Goal: Task Accomplishment & Management: Manage account settings

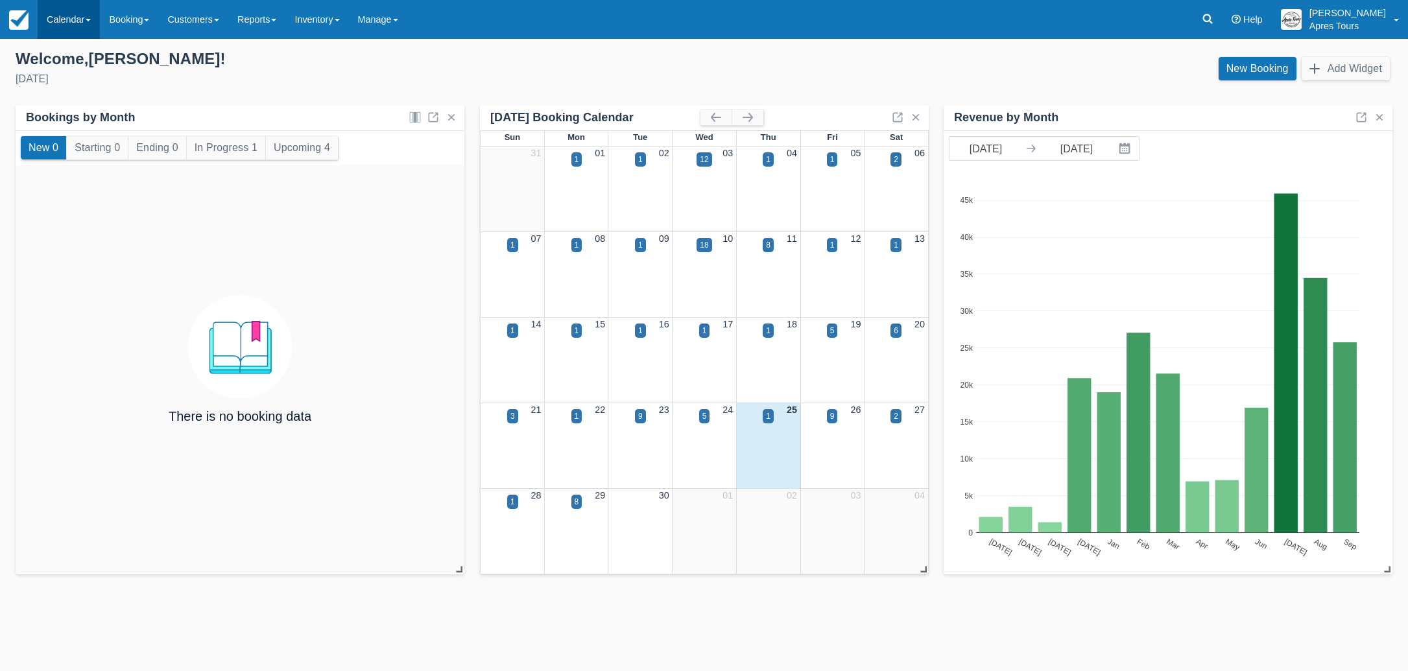
click at [65, 19] on link "Calendar" at bounding box center [69, 19] width 62 height 39
click at [70, 131] on link "Month" at bounding box center [89, 122] width 103 height 27
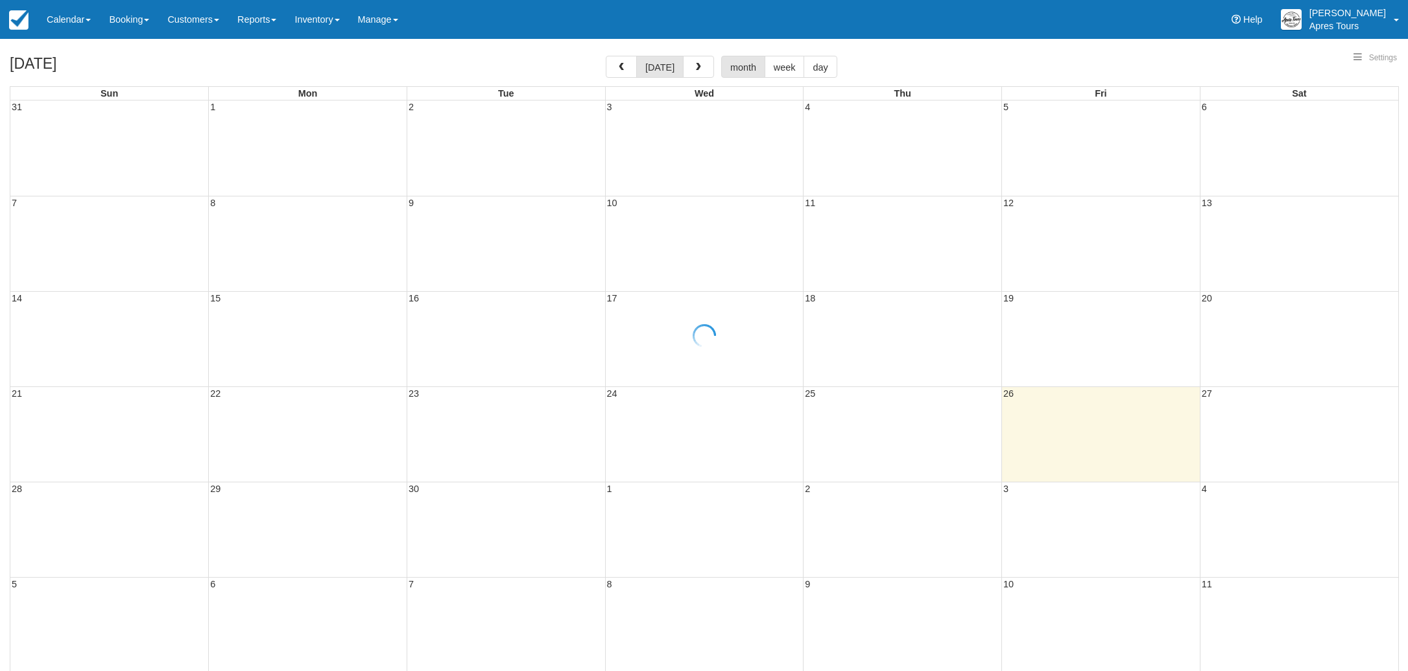
select select
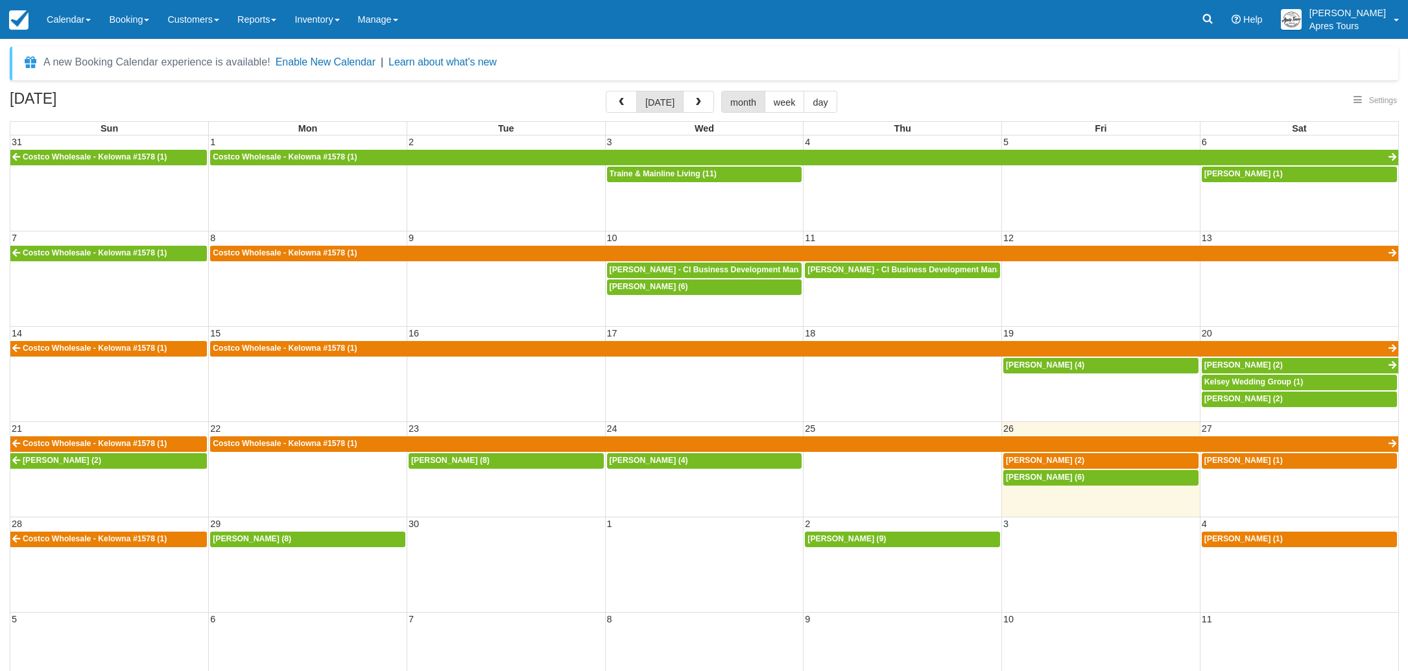
select select
click at [1066, 481] on span "Leane Parker (6)" at bounding box center [1045, 477] width 78 height 9
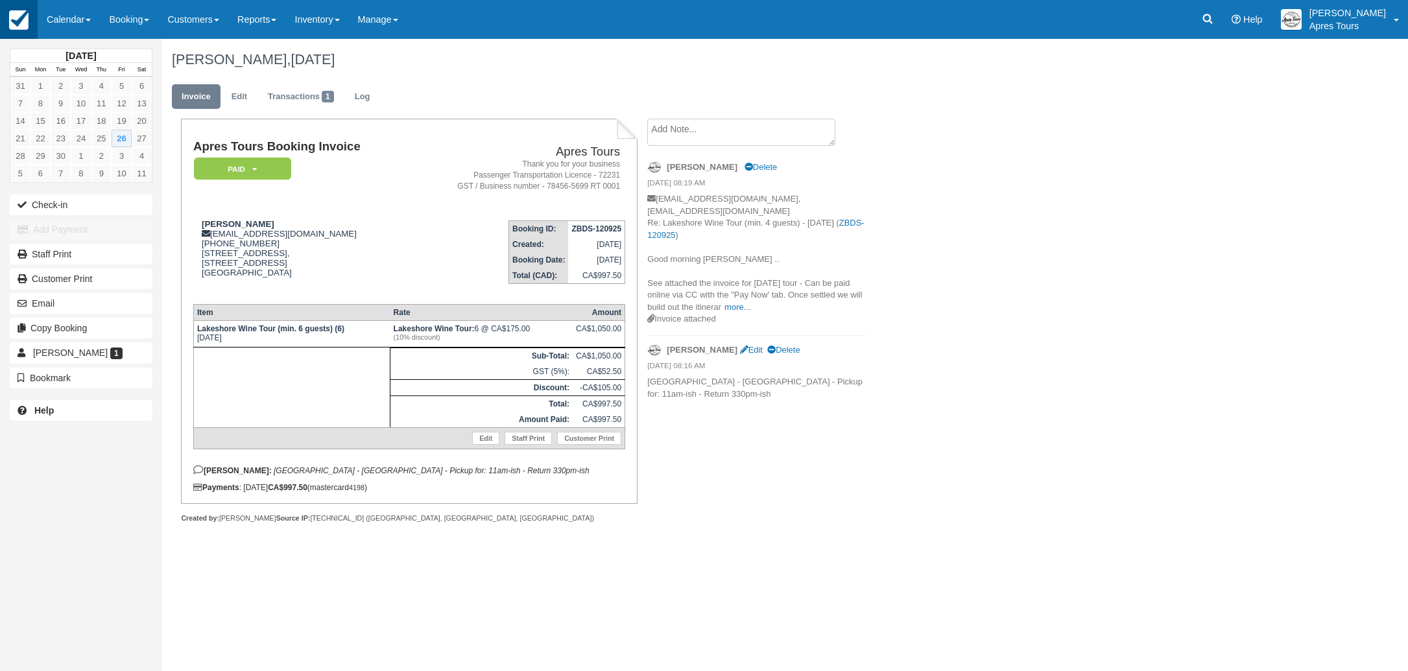
click at [23, 21] on img at bounding box center [18, 19] width 19 height 19
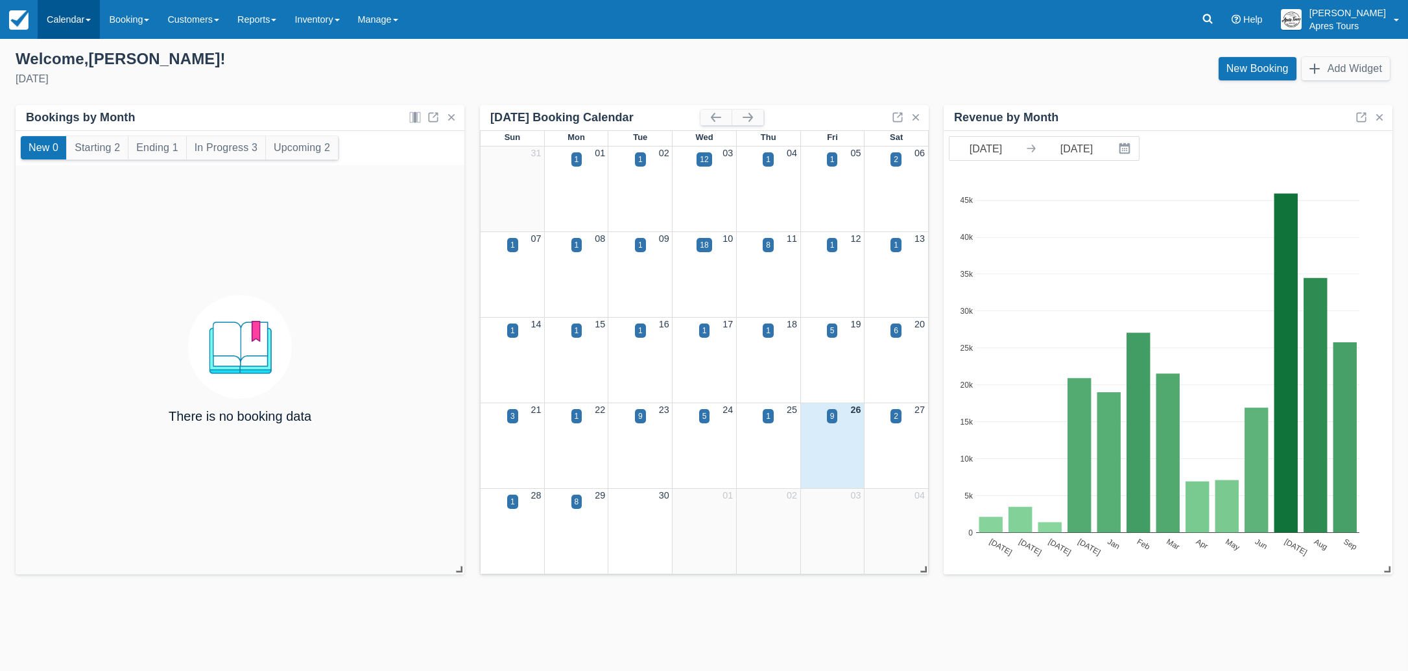
click at [60, 19] on link "Calendar" at bounding box center [69, 19] width 62 height 39
click at [77, 120] on link "Month" at bounding box center [89, 122] width 103 height 27
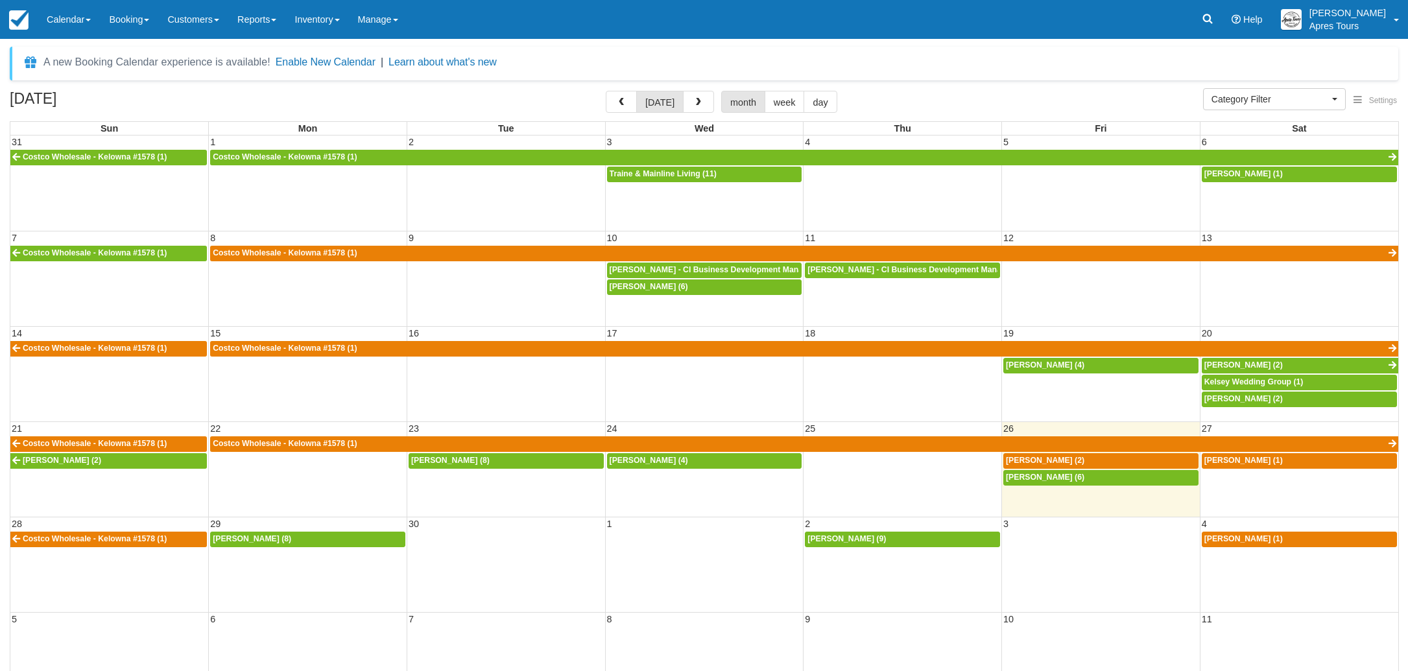
select select
click at [703, 104] on button "button" at bounding box center [698, 102] width 31 height 22
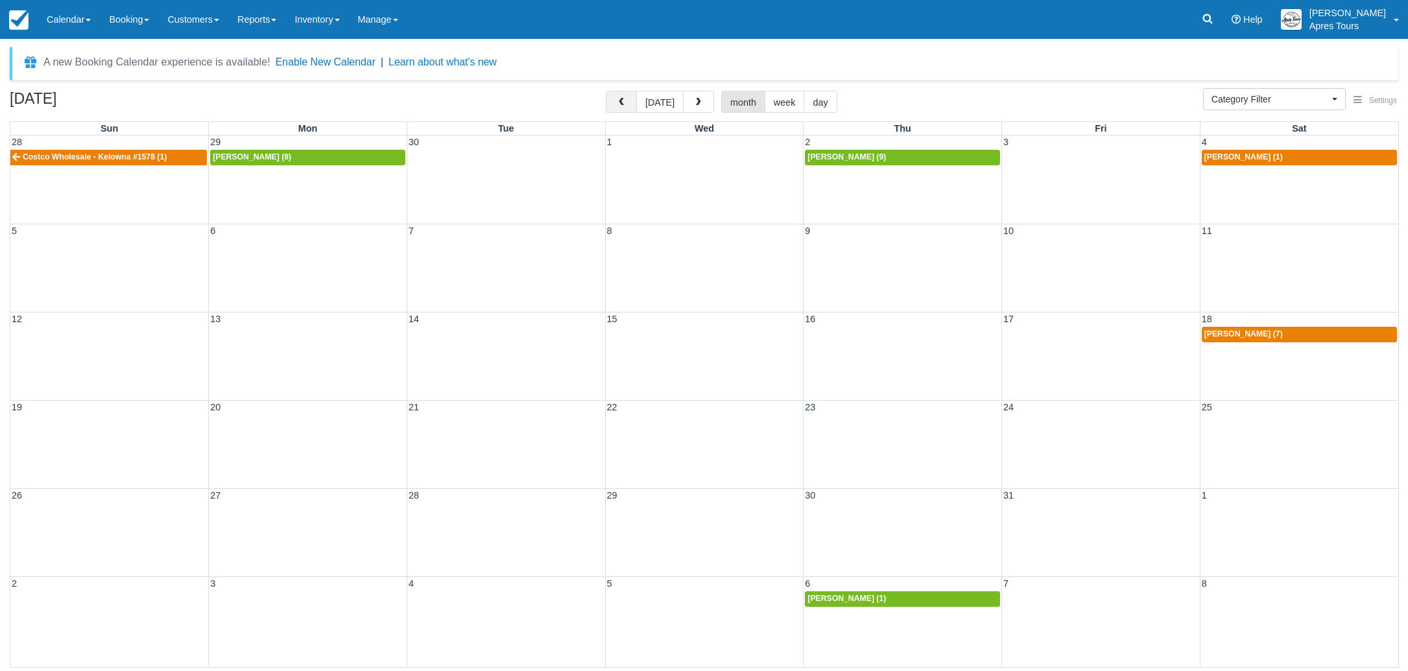
click at [625, 106] on span "button" at bounding box center [621, 102] width 9 height 9
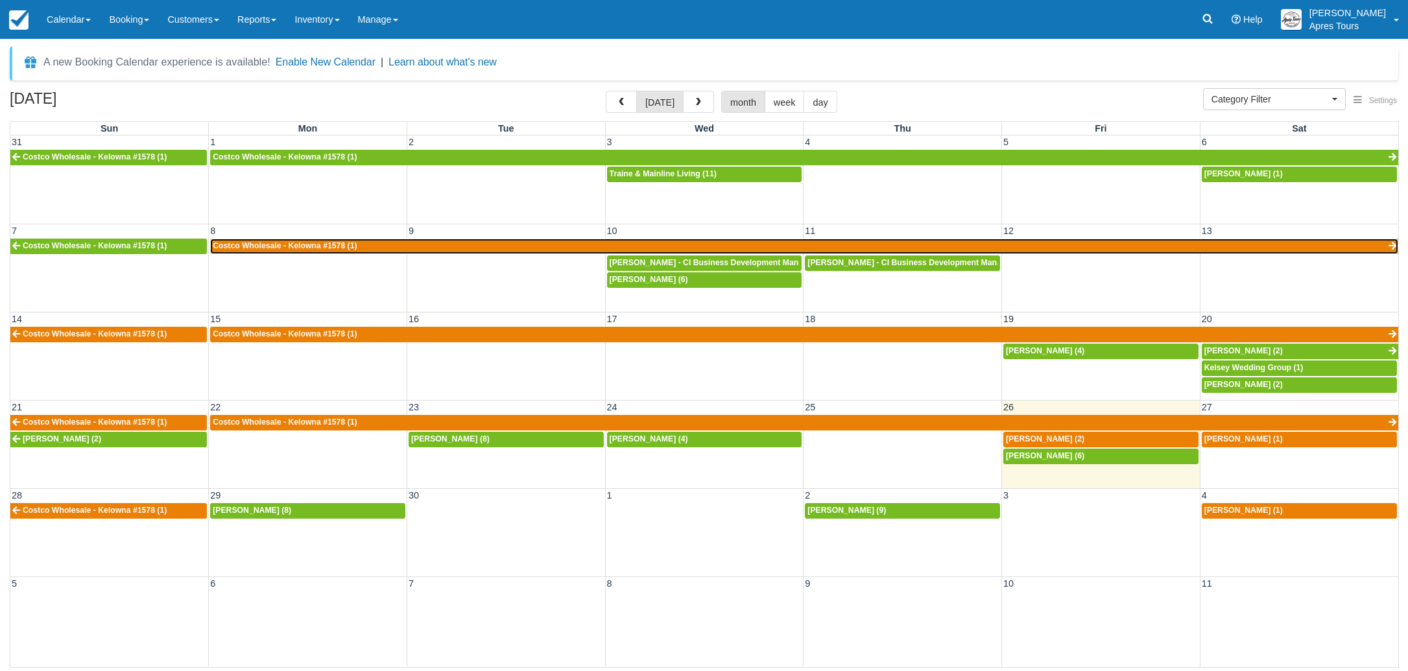
click at [498, 243] on link "Costco Wholesale - Kelowna #1578 (1)" at bounding box center [804, 247] width 1189 height 16
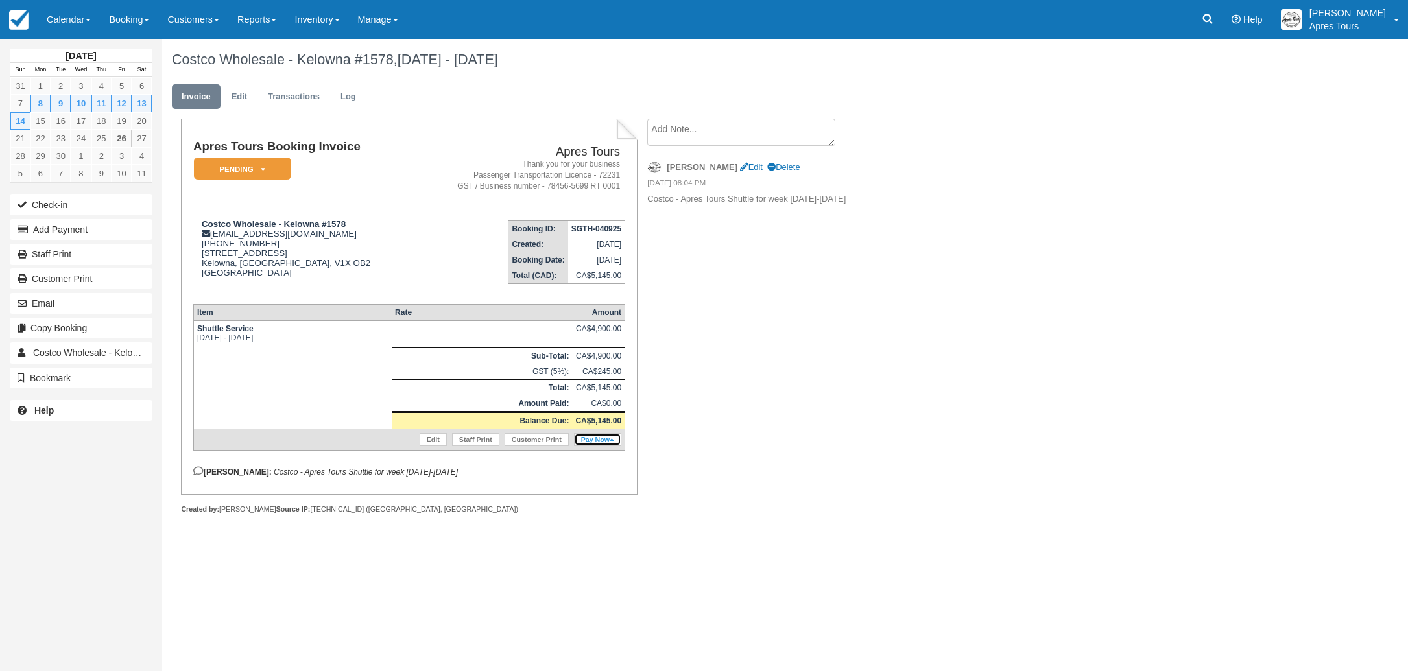
click at [598, 446] on link "Pay Now" at bounding box center [597, 439] width 47 height 13
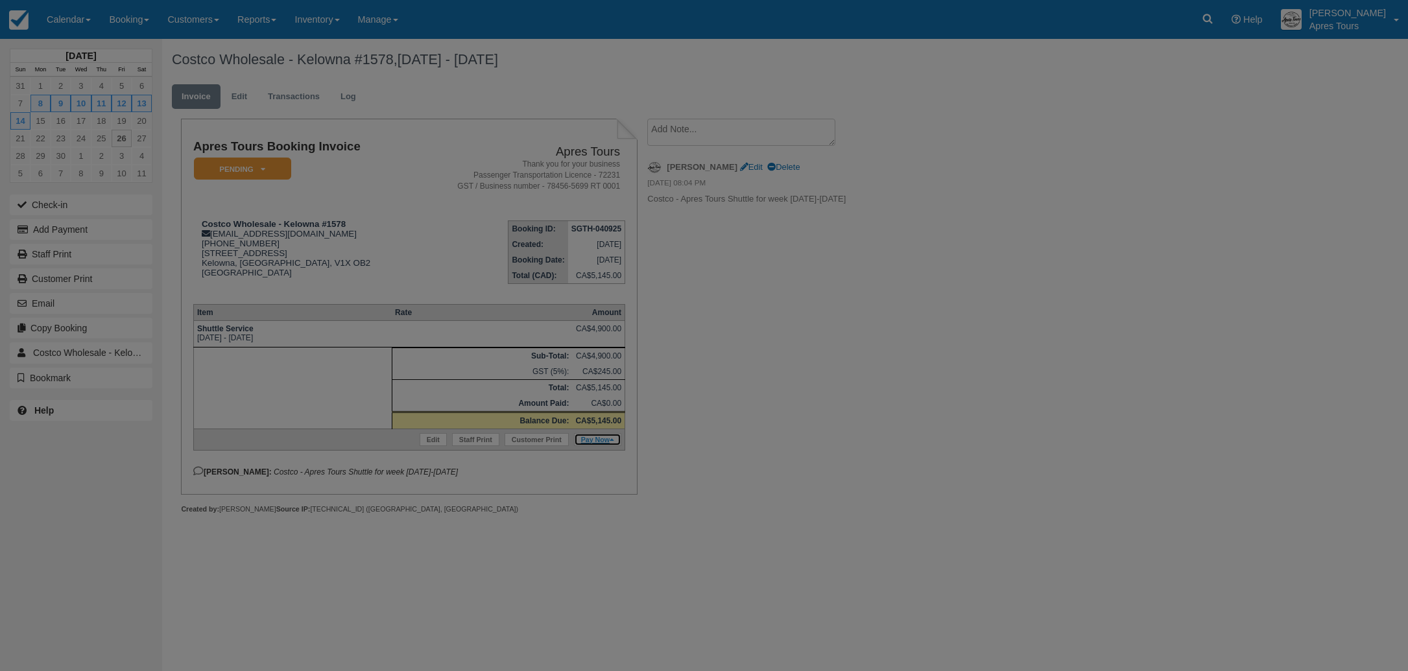
type input "Fri Sep 26 2025"
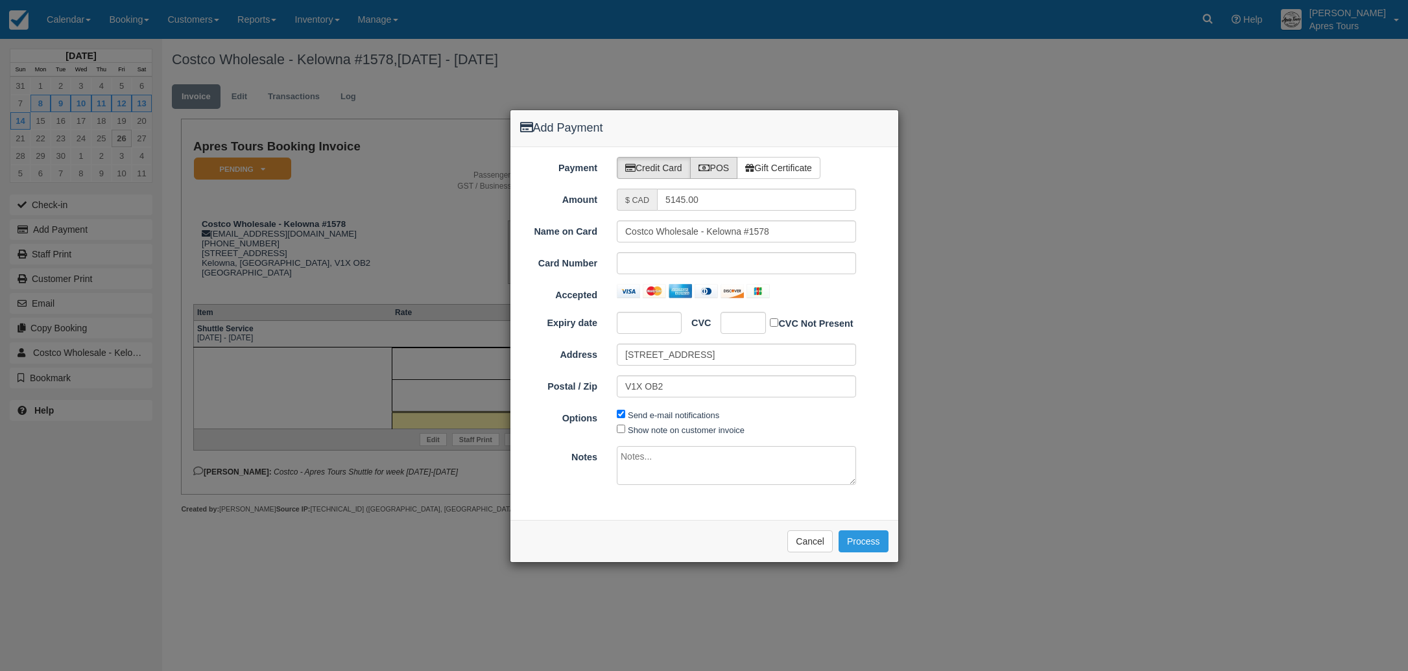
click at [720, 169] on label "POS" at bounding box center [714, 168] width 48 height 22
radio input "true"
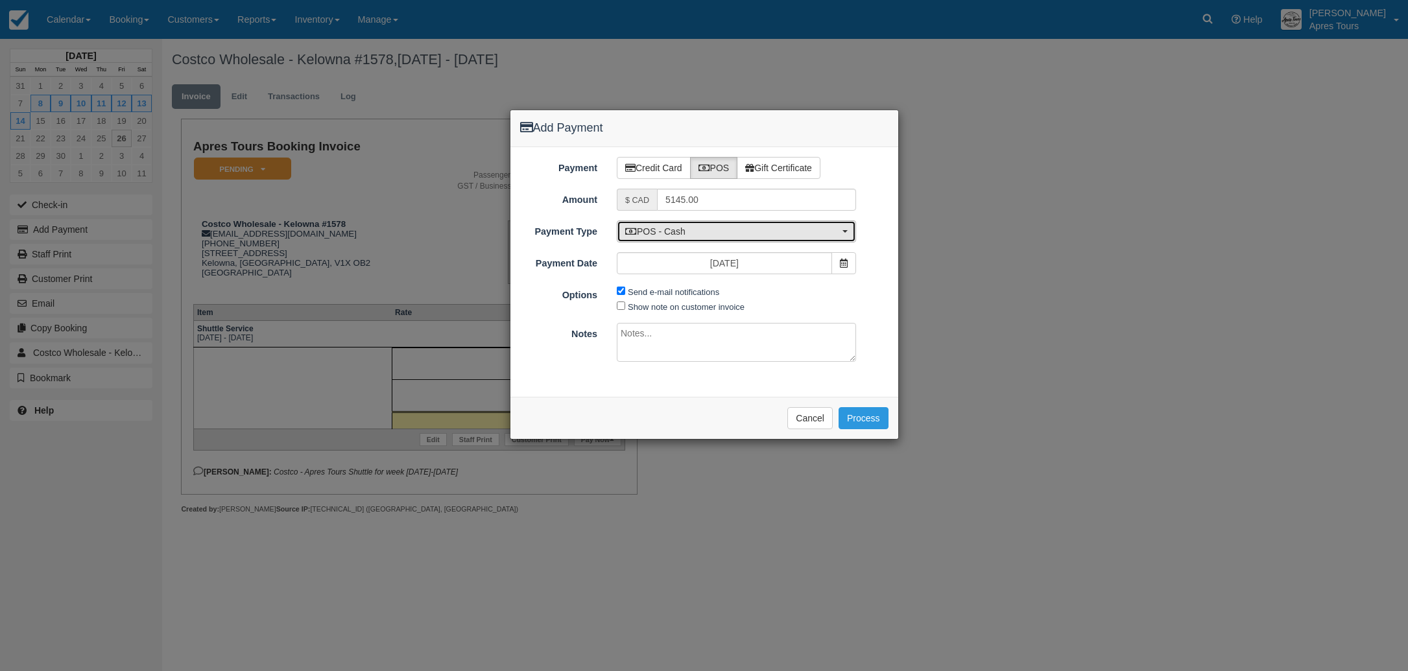
click at [719, 228] on span "POS - Cash" at bounding box center [732, 231] width 214 height 13
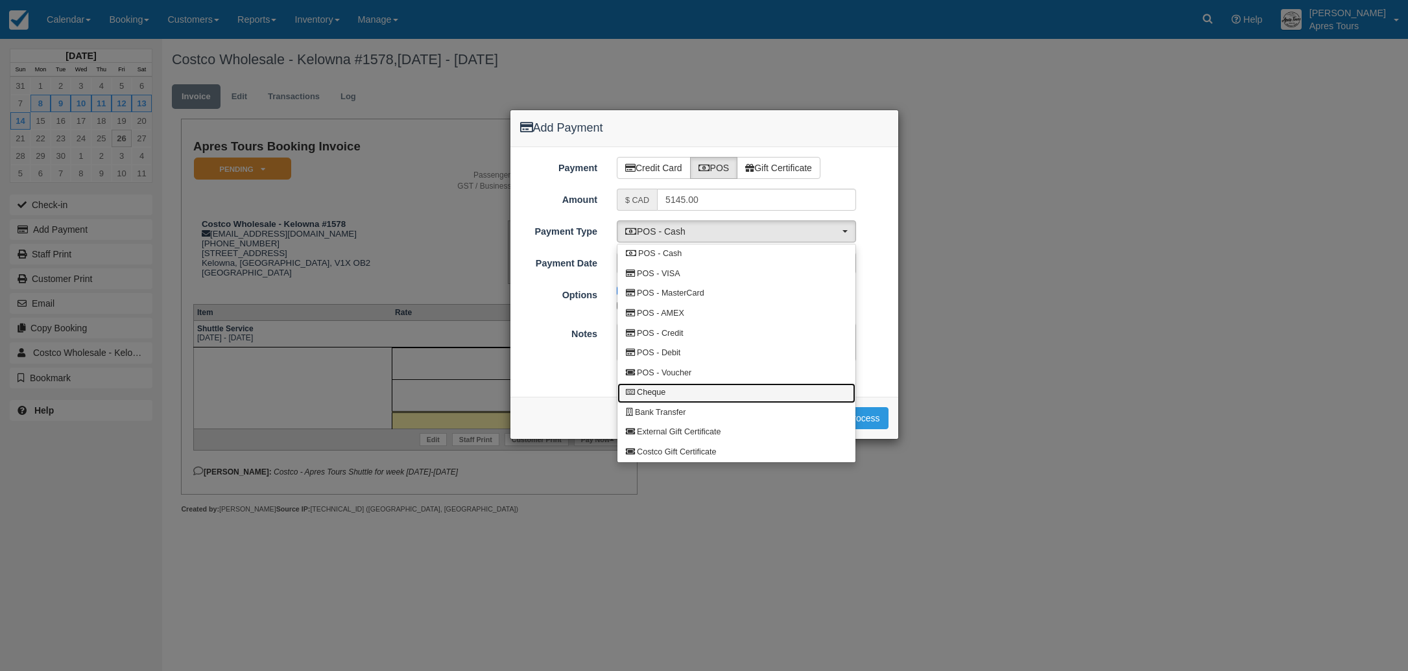
click at [662, 392] on span "Cheque" at bounding box center [651, 393] width 29 height 12
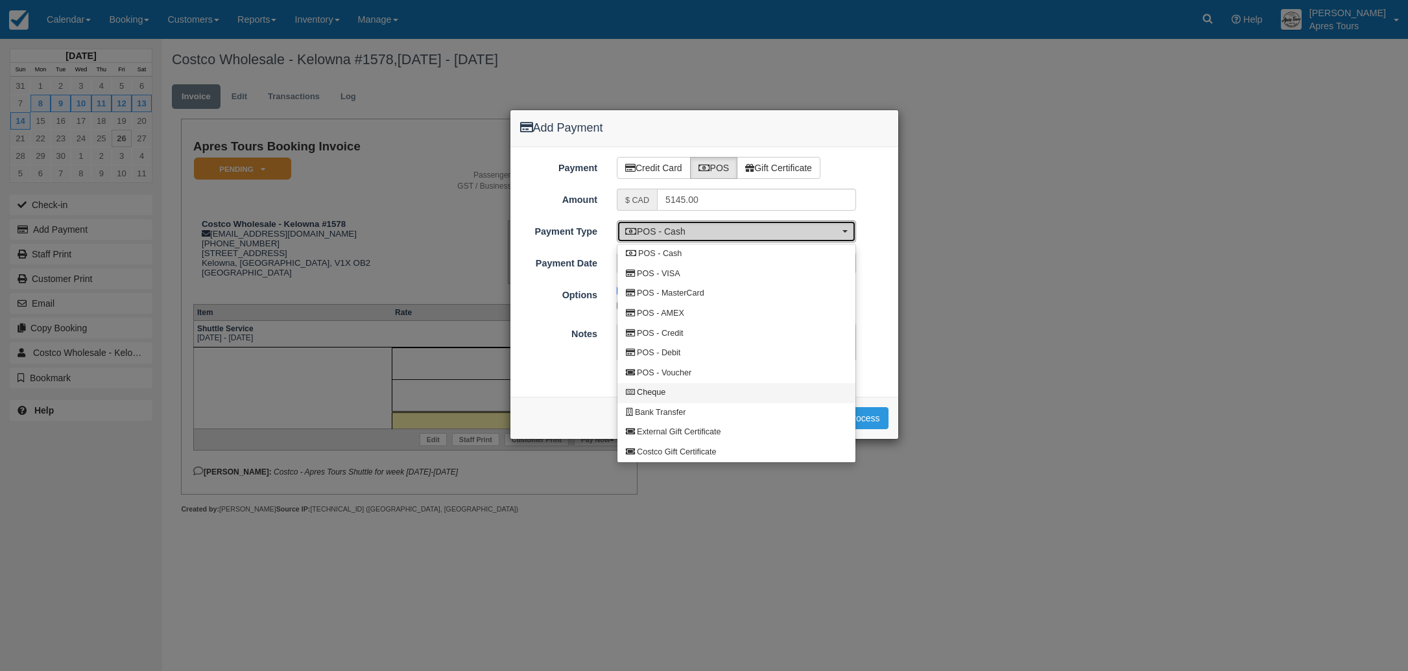
select select "CHEQUE"
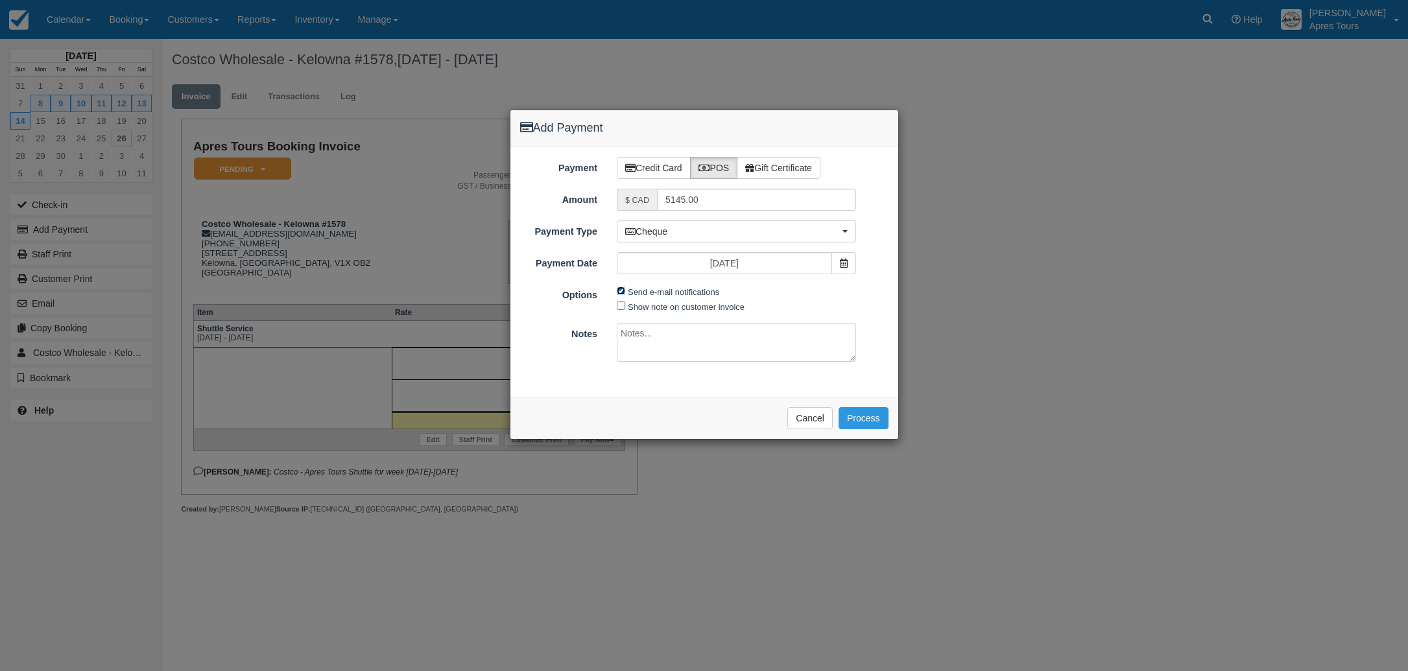
click at [618, 289] on input "Send e-mail notifications" at bounding box center [621, 291] width 8 height 8
checkbox input "false"
click at [865, 421] on button "Process" at bounding box center [864, 418] width 50 height 22
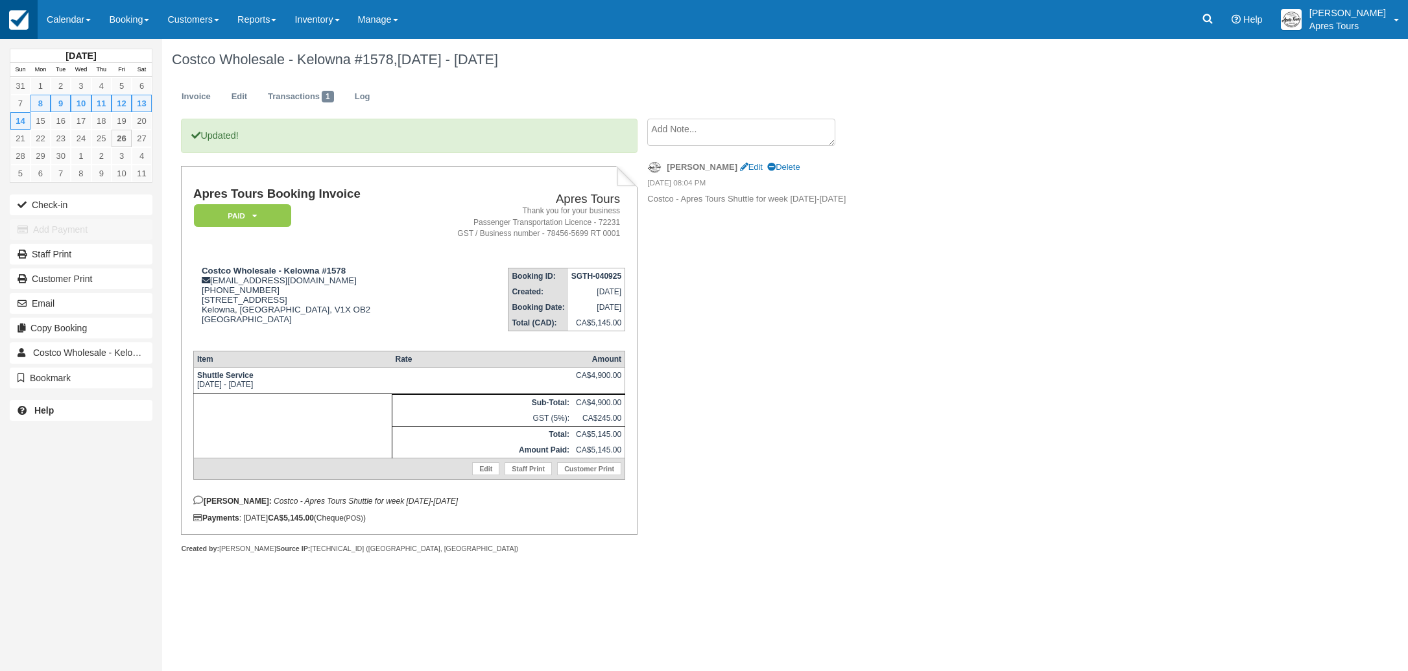
click at [30, 21] on link at bounding box center [19, 19] width 38 height 39
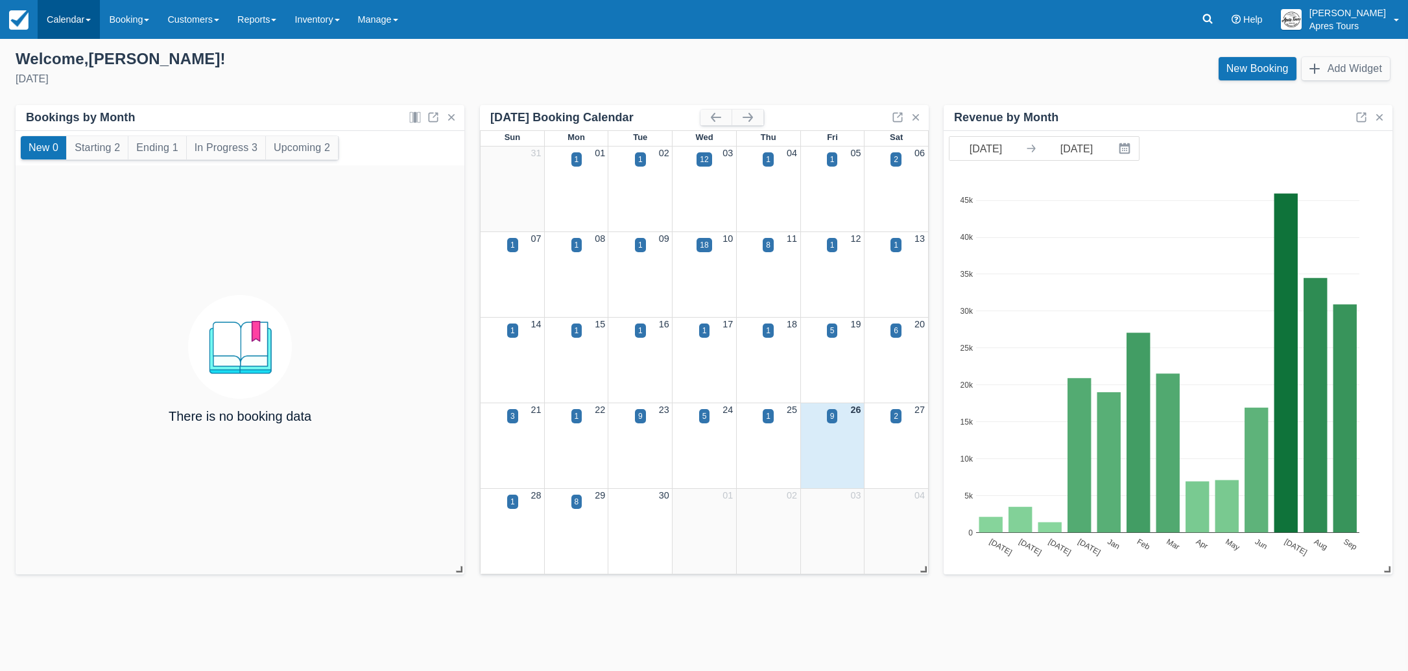
click at [65, 20] on link "Calendar" at bounding box center [69, 19] width 62 height 39
click at [74, 127] on link "Month" at bounding box center [89, 122] width 103 height 27
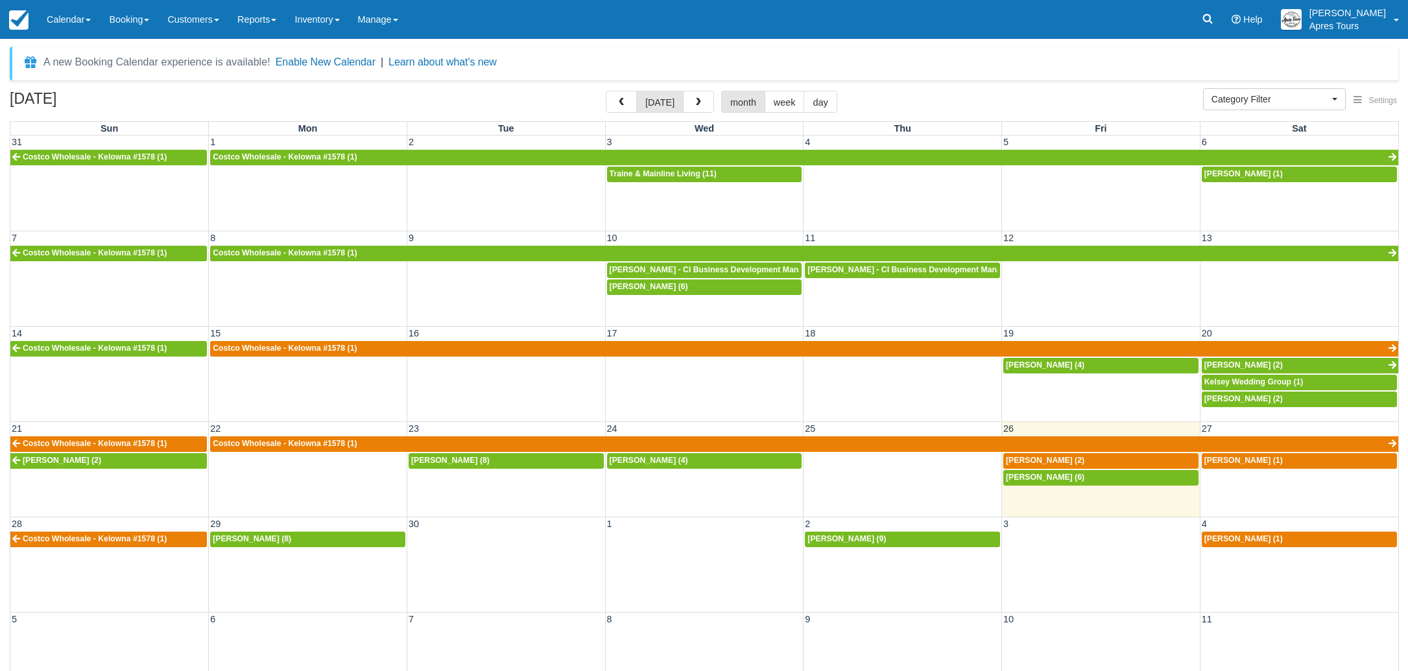
select select
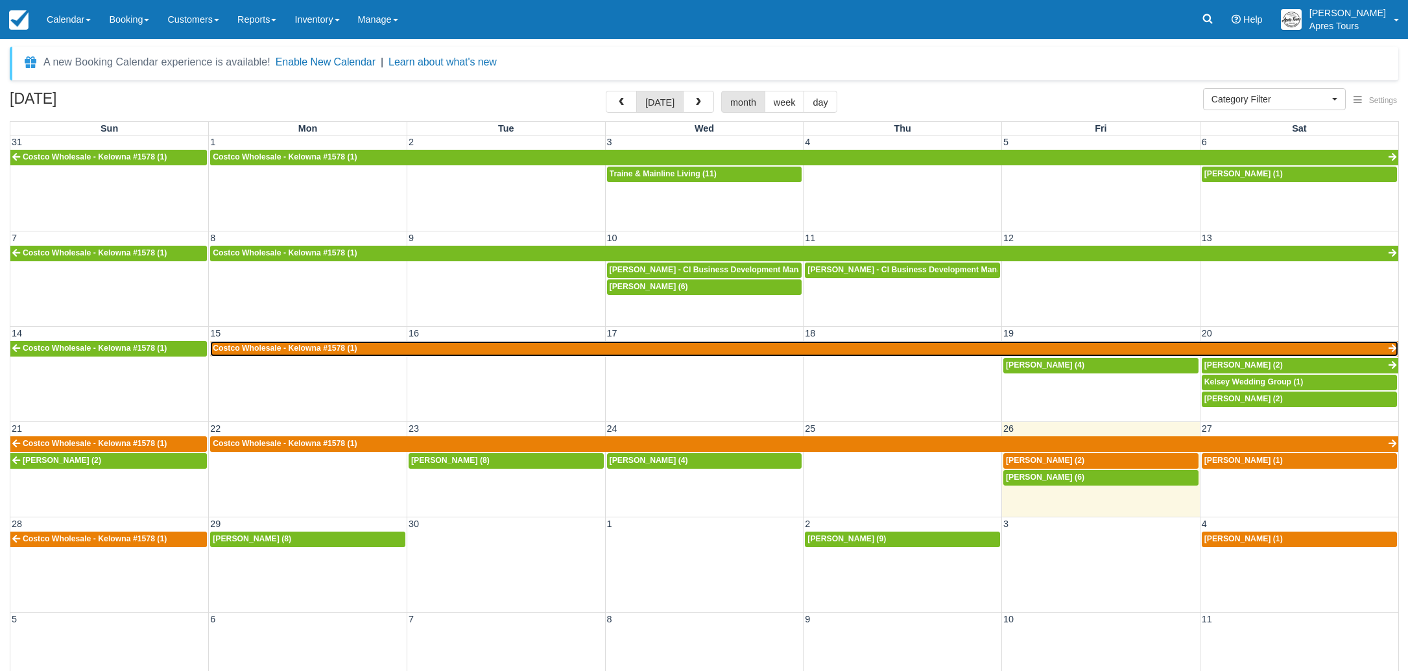
click at [429, 349] on link "Costco Wholesale - Kelowna #1578 (1)" at bounding box center [804, 349] width 1189 height 16
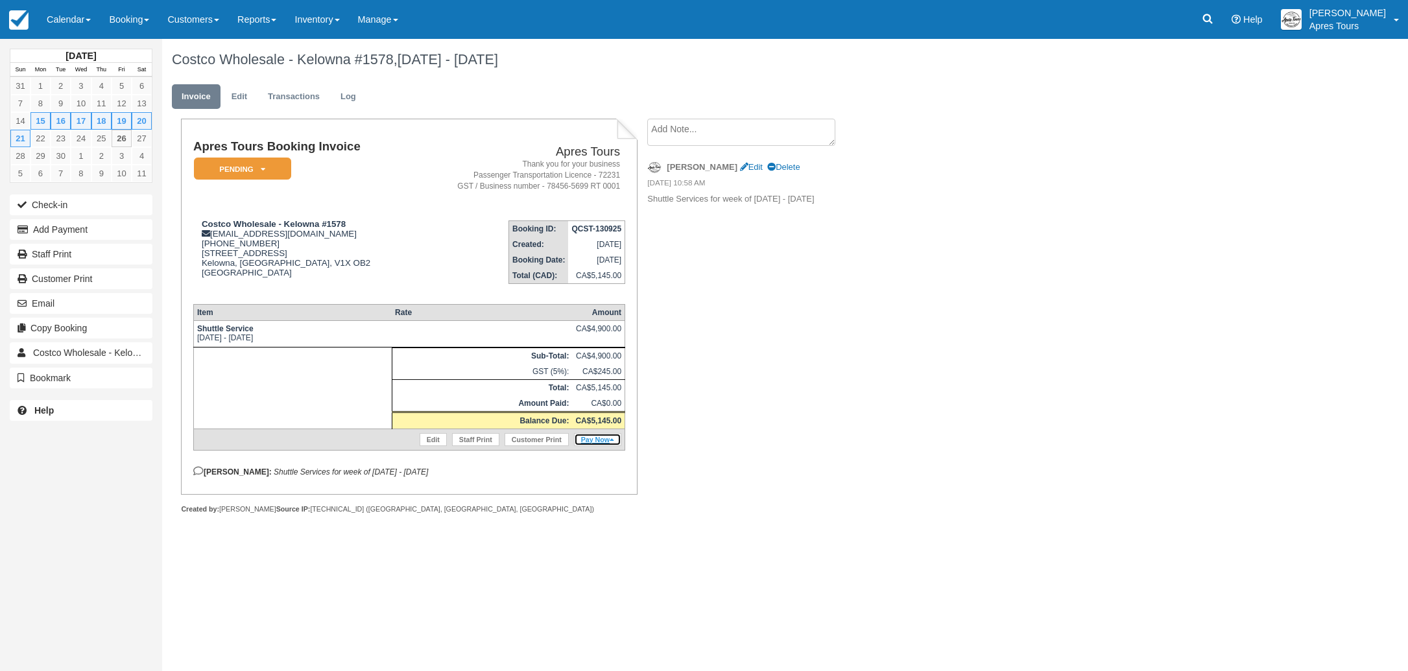
click at [594, 446] on link "Pay Now" at bounding box center [597, 439] width 47 height 13
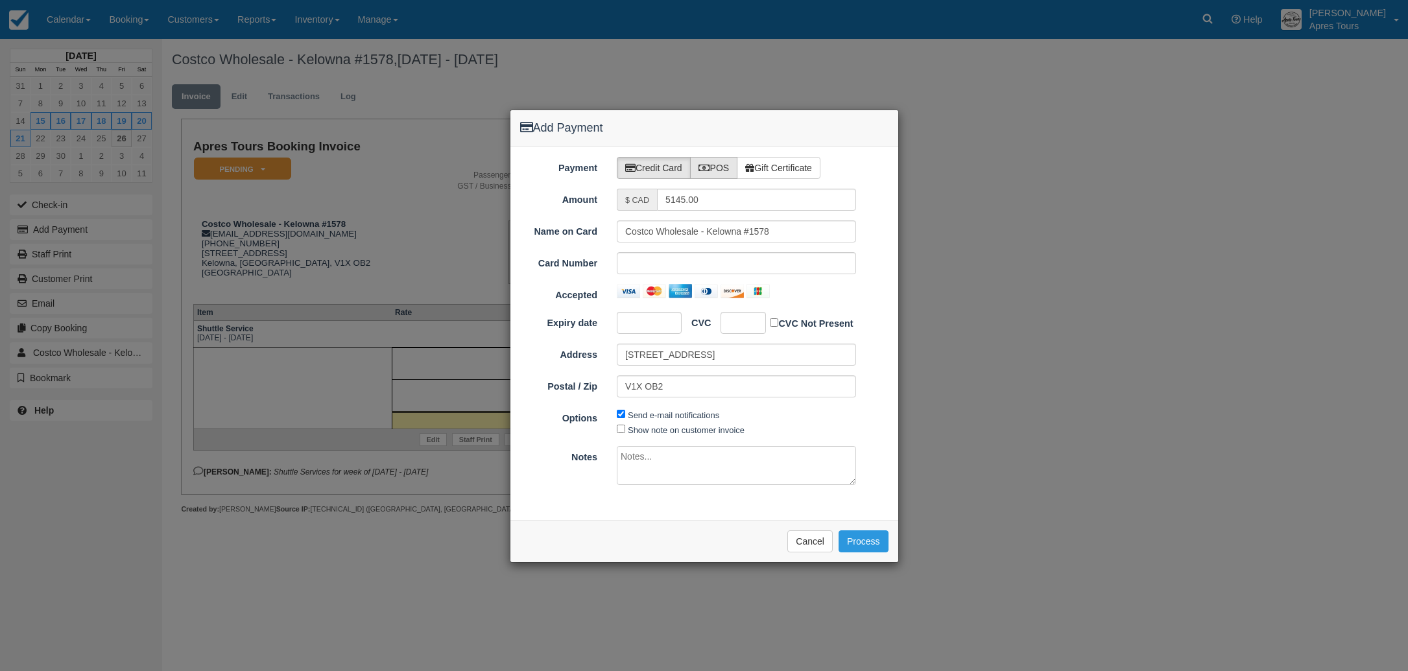
click at [723, 169] on label "POS" at bounding box center [714, 168] width 48 height 22
radio input "true"
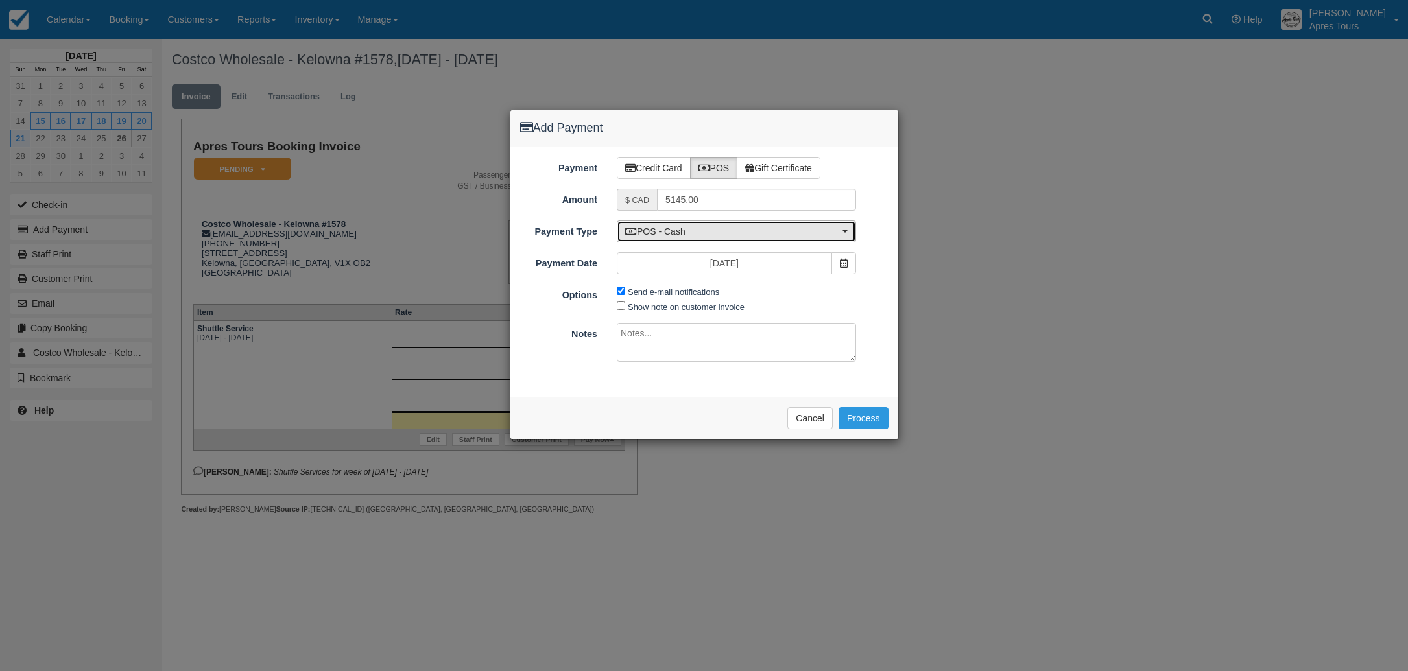
click at [694, 239] on button "POS - Cash" at bounding box center [736, 232] width 239 height 22
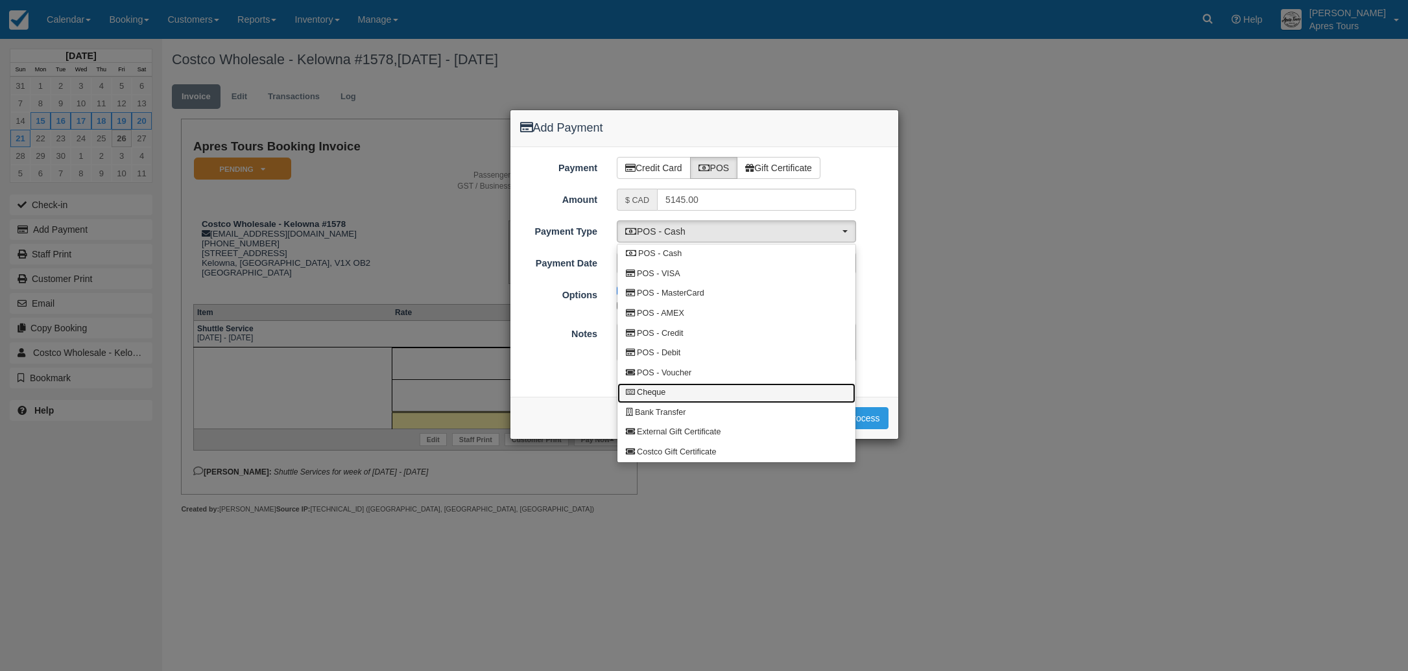
click at [646, 391] on span "Cheque" at bounding box center [651, 393] width 29 height 12
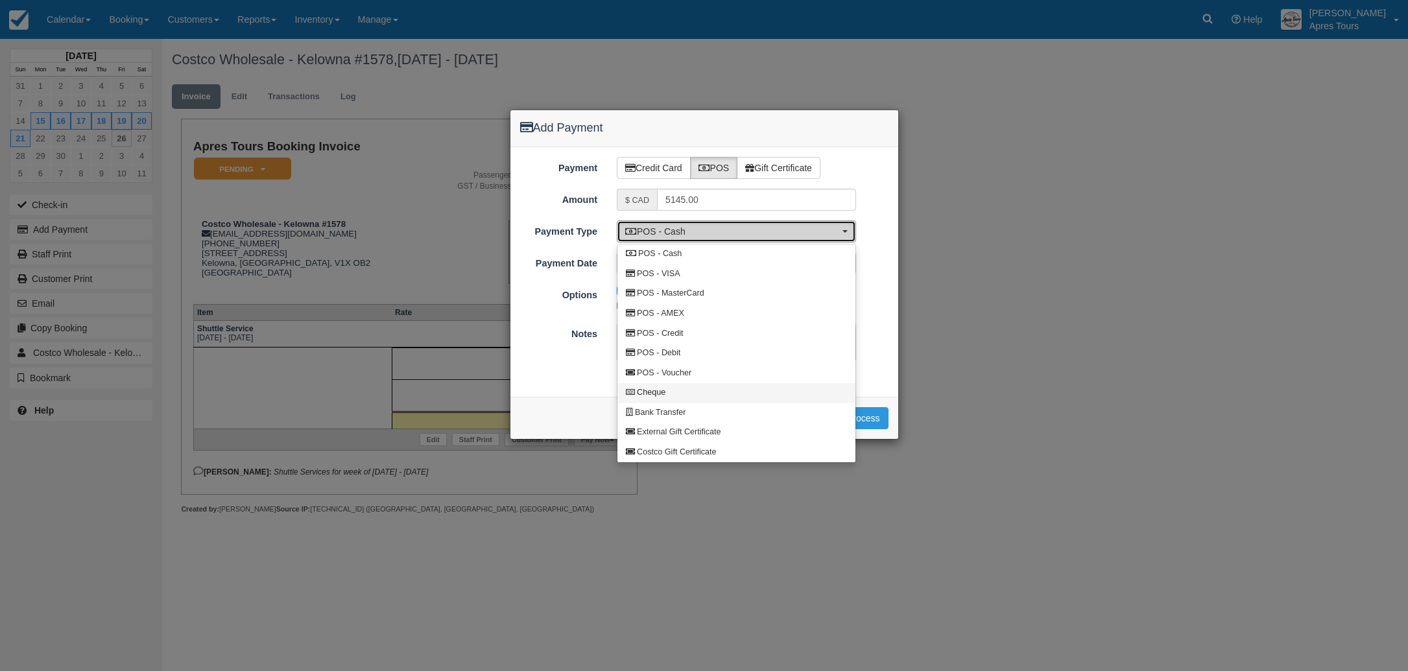
select select "CHEQUE"
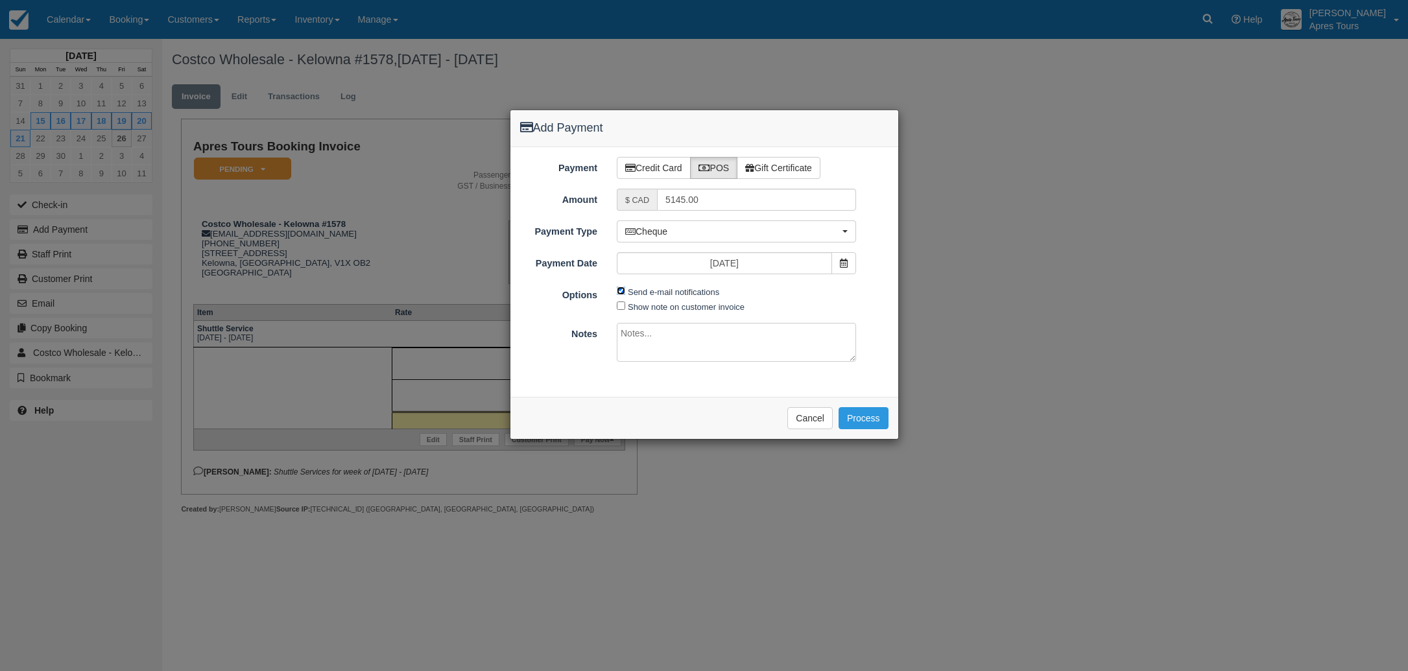
click at [618, 292] on input "Send e-mail notifications" at bounding box center [621, 291] width 8 height 8
checkbox input "false"
click at [856, 417] on button "Process" at bounding box center [864, 418] width 50 height 22
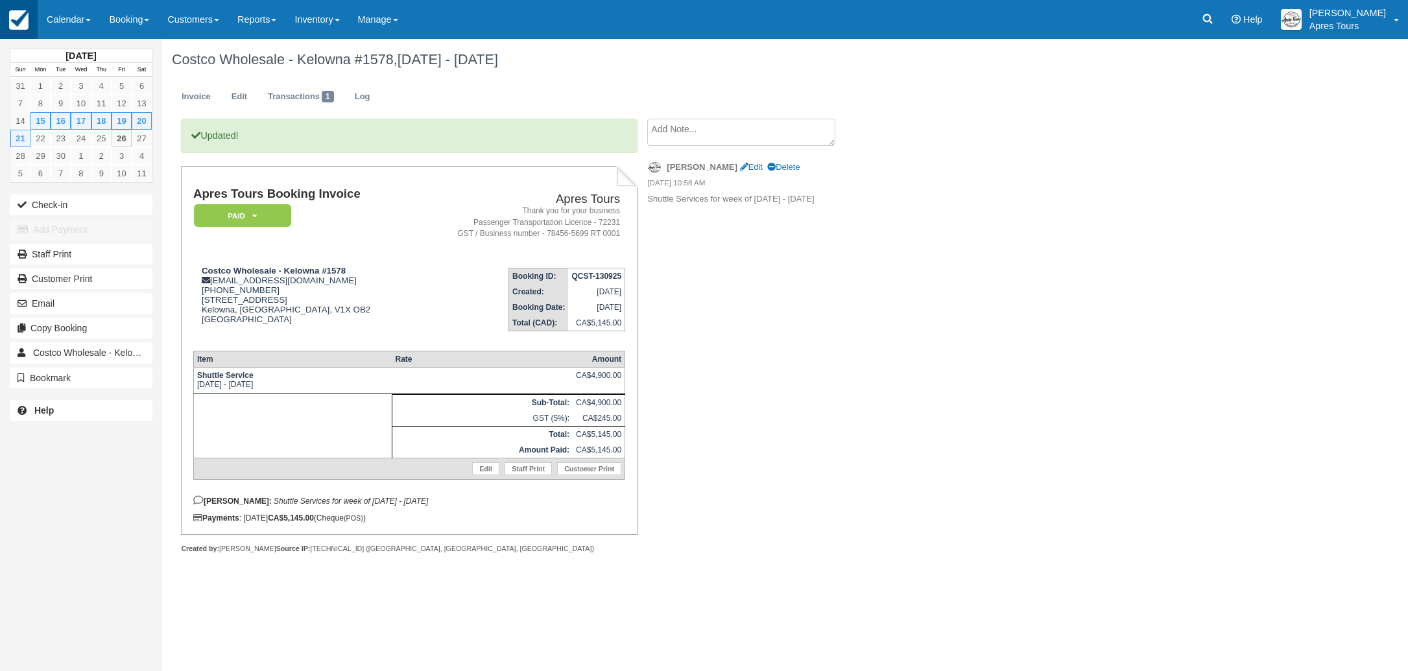
click at [13, 22] on img at bounding box center [18, 19] width 19 height 19
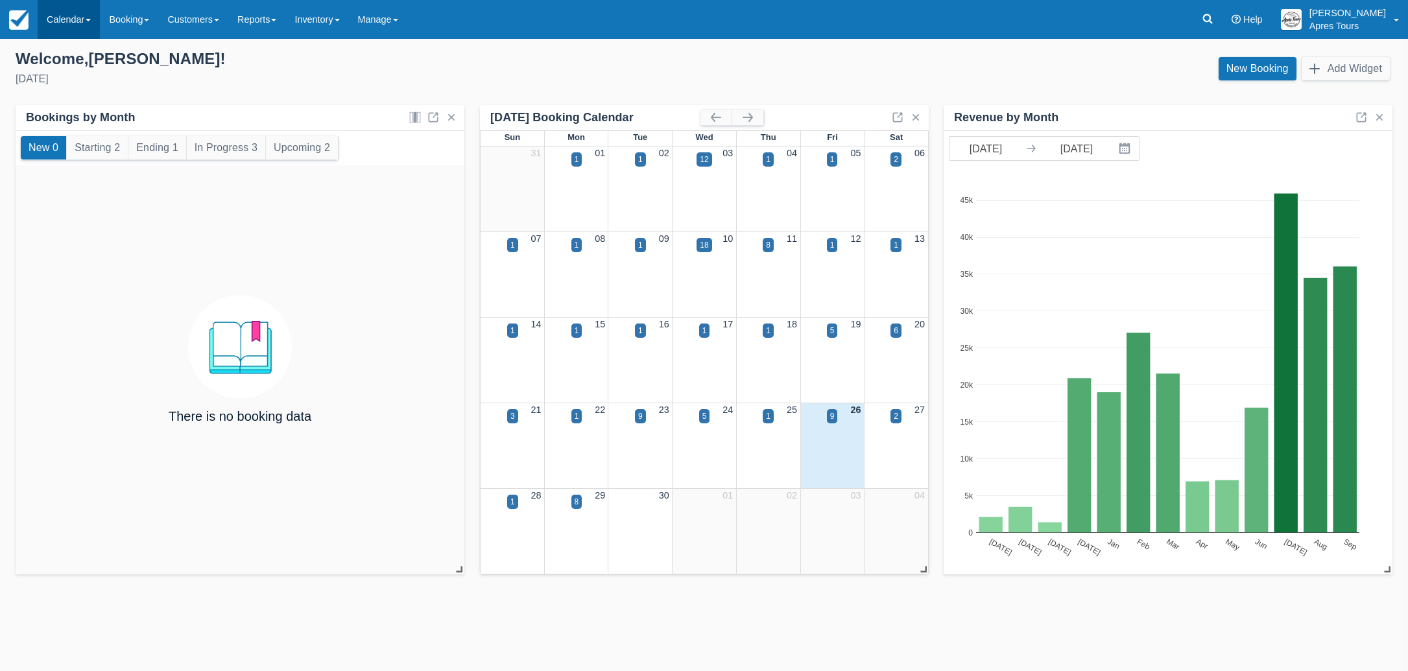
click at [60, 22] on link "Calendar" at bounding box center [69, 19] width 62 height 39
click at [64, 127] on link "Month" at bounding box center [89, 122] width 103 height 27
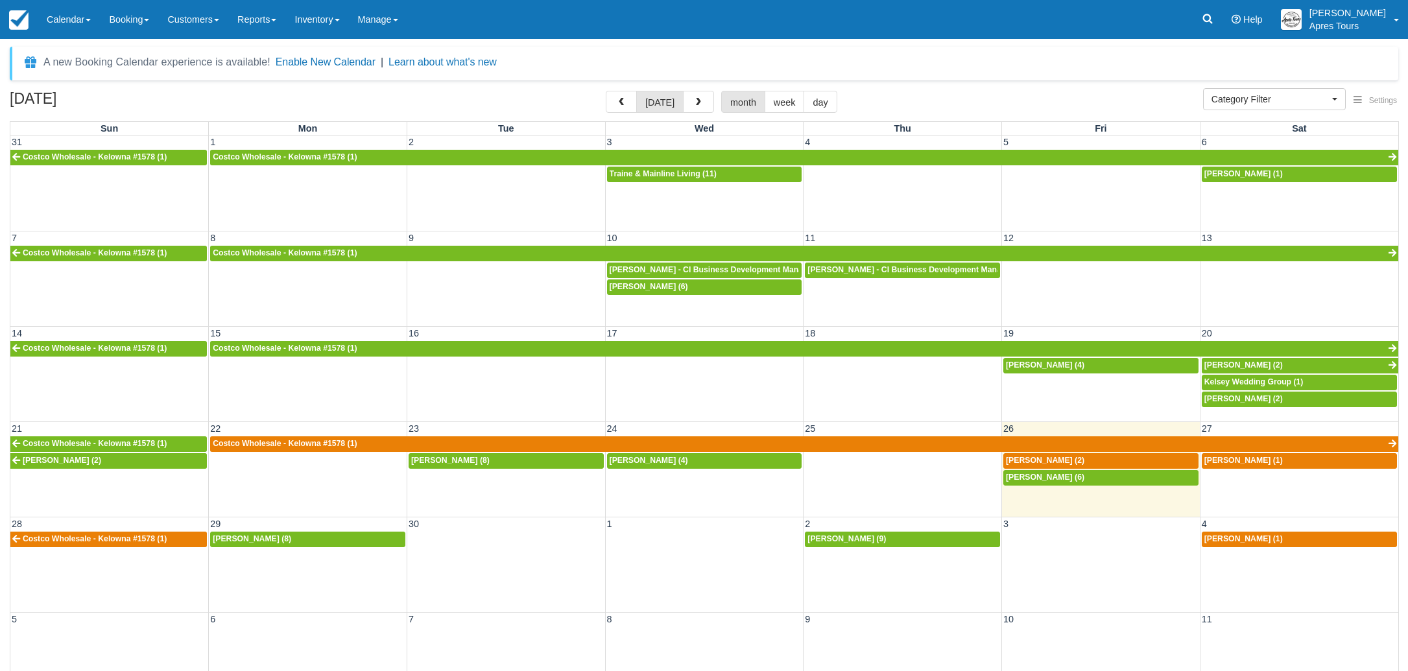
select select
click at [1266, 536] on div "[PERSON_NAME] (1)" at bounding box center [1300, 540] width 190 height 10
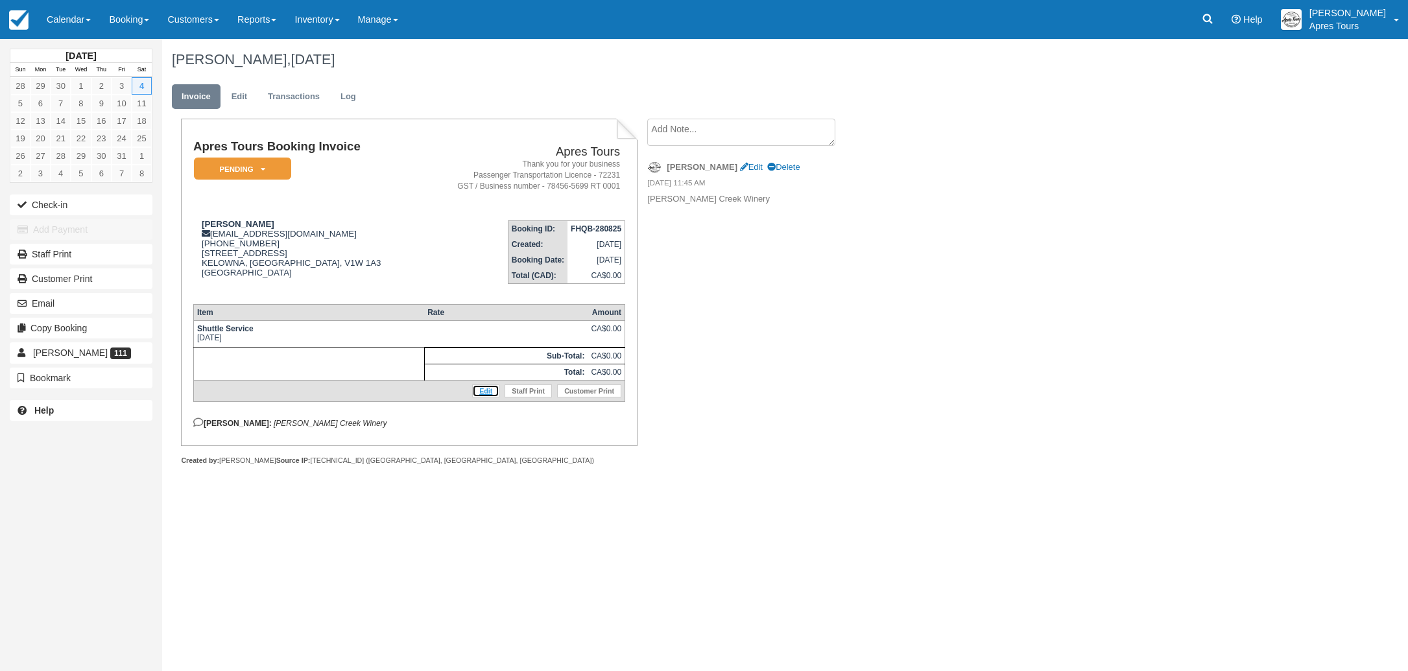
click at [483, 398] on link "Edit" at bounding box center [485, 391] width 27 height 13
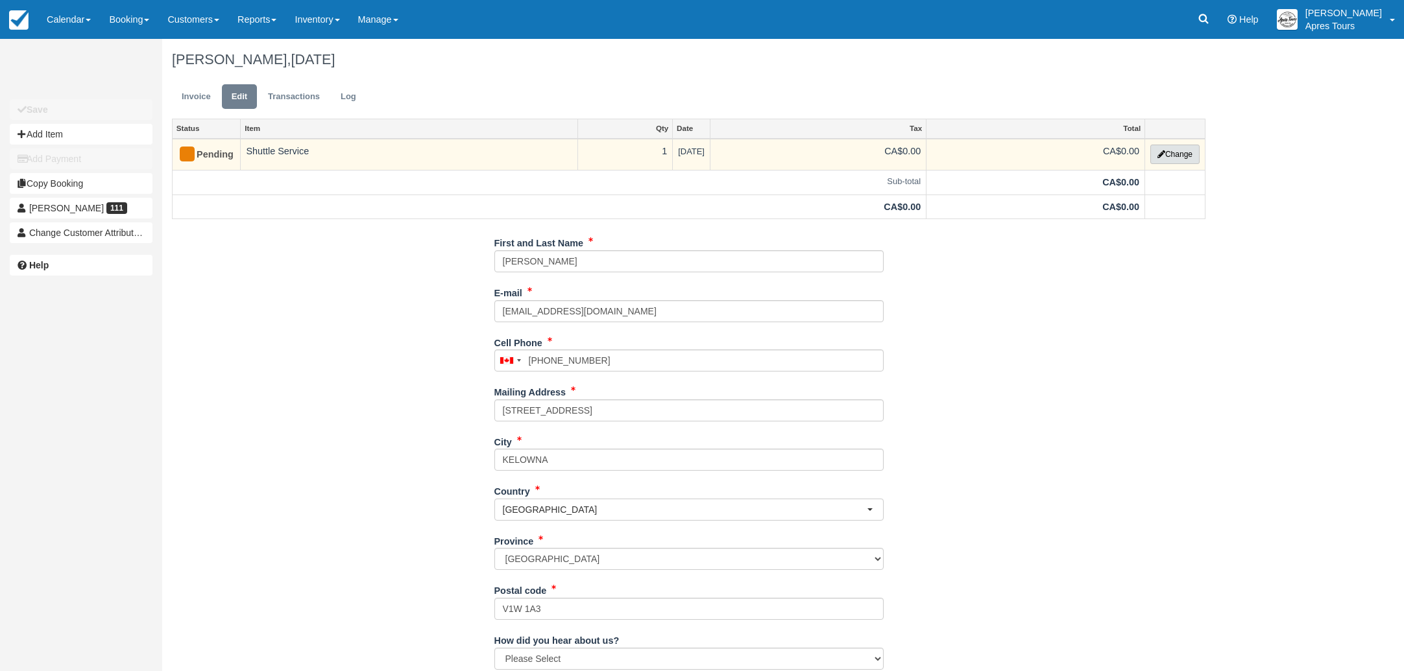
click at [1180, 153] on button "Change" at bounding box center [1174, 154] width 49 height 19
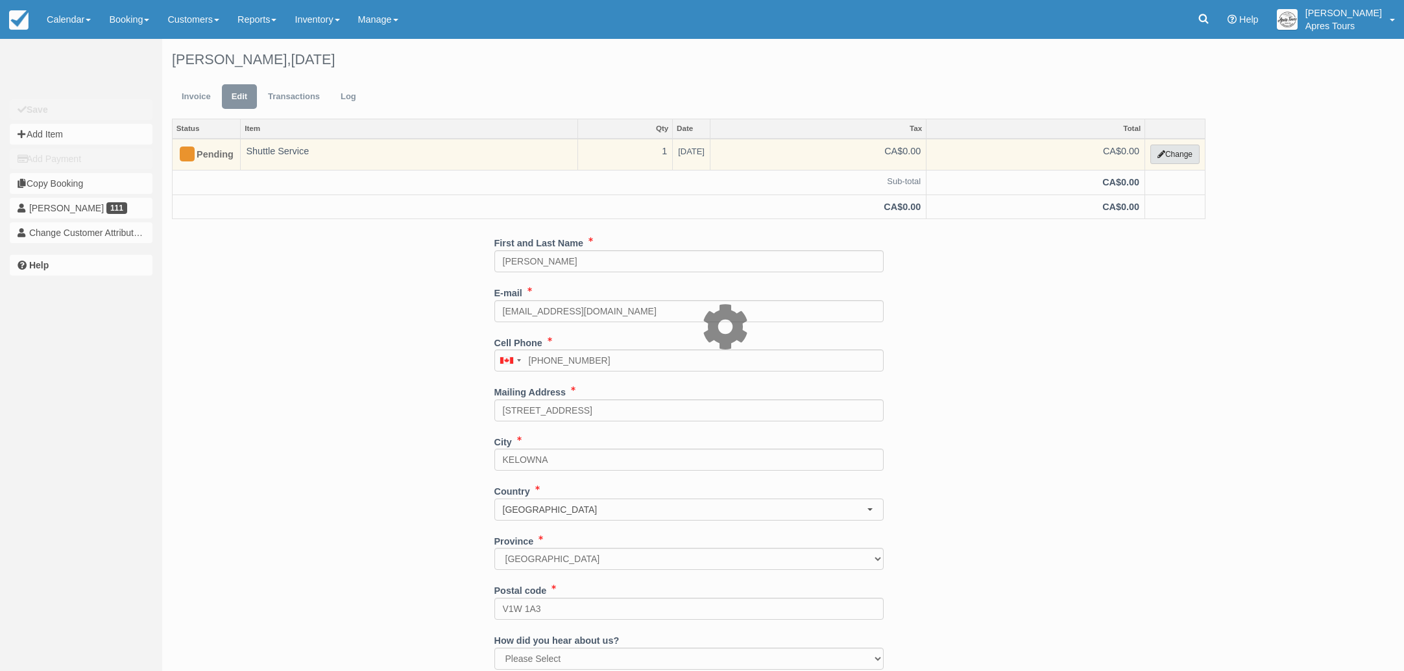
select select "4"
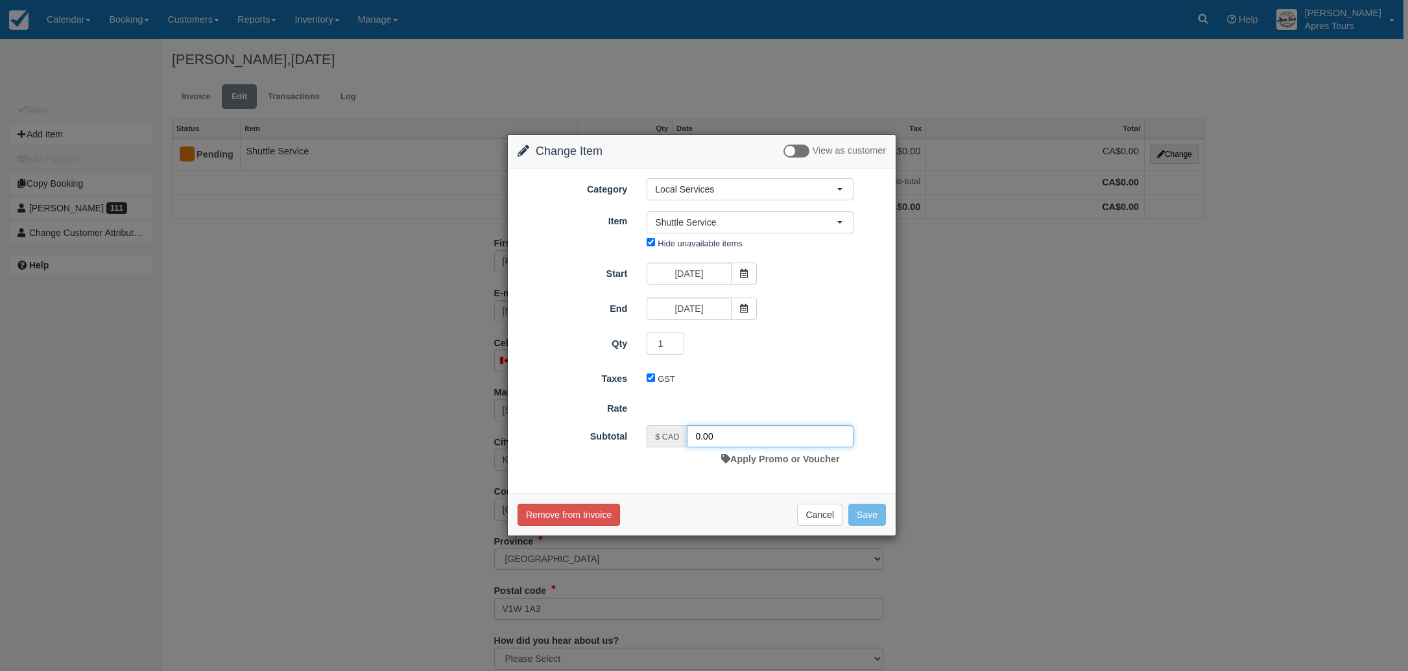
click at [696, 436] on input "0.00" at bounding box center [770, 437] width 167 height 22
type input "500.00"
click at [865, 520] on button "Save" at bounding box center [868, 518] width 38 height 22
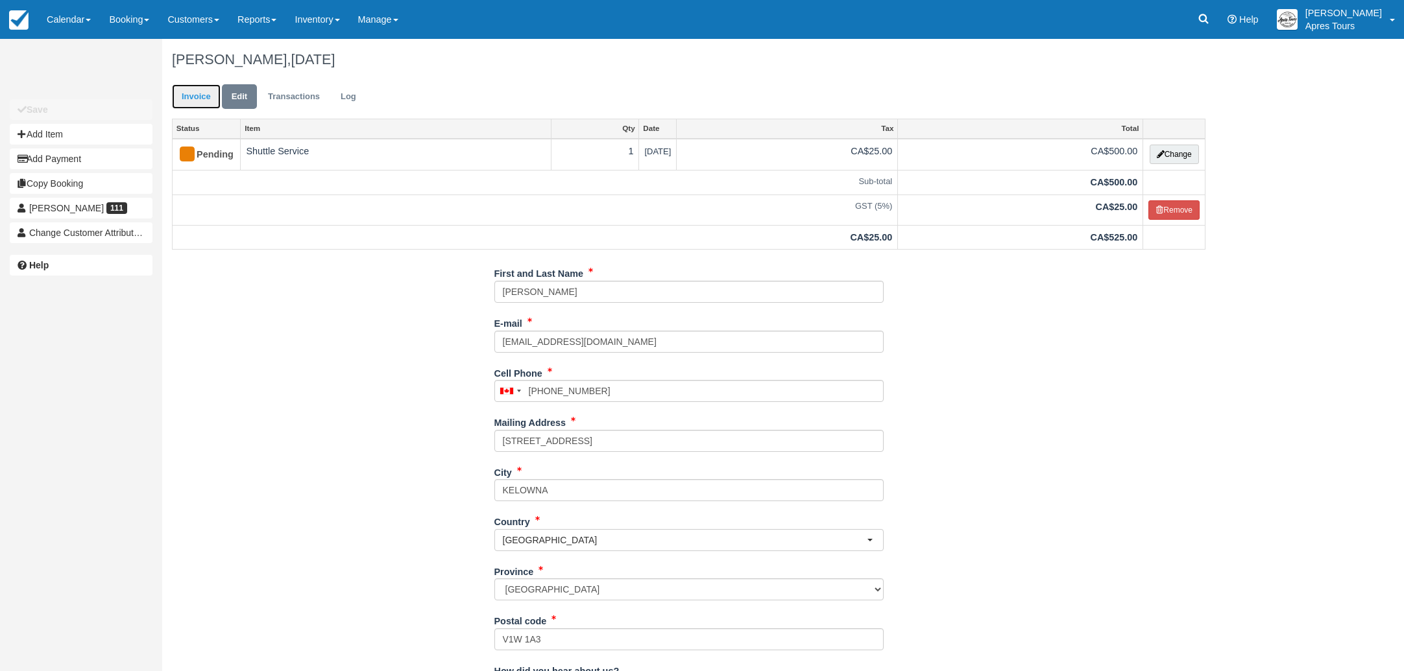
click at [197, 93] on link "Invoice" at bounding box center [196, 96] width 49 height 25
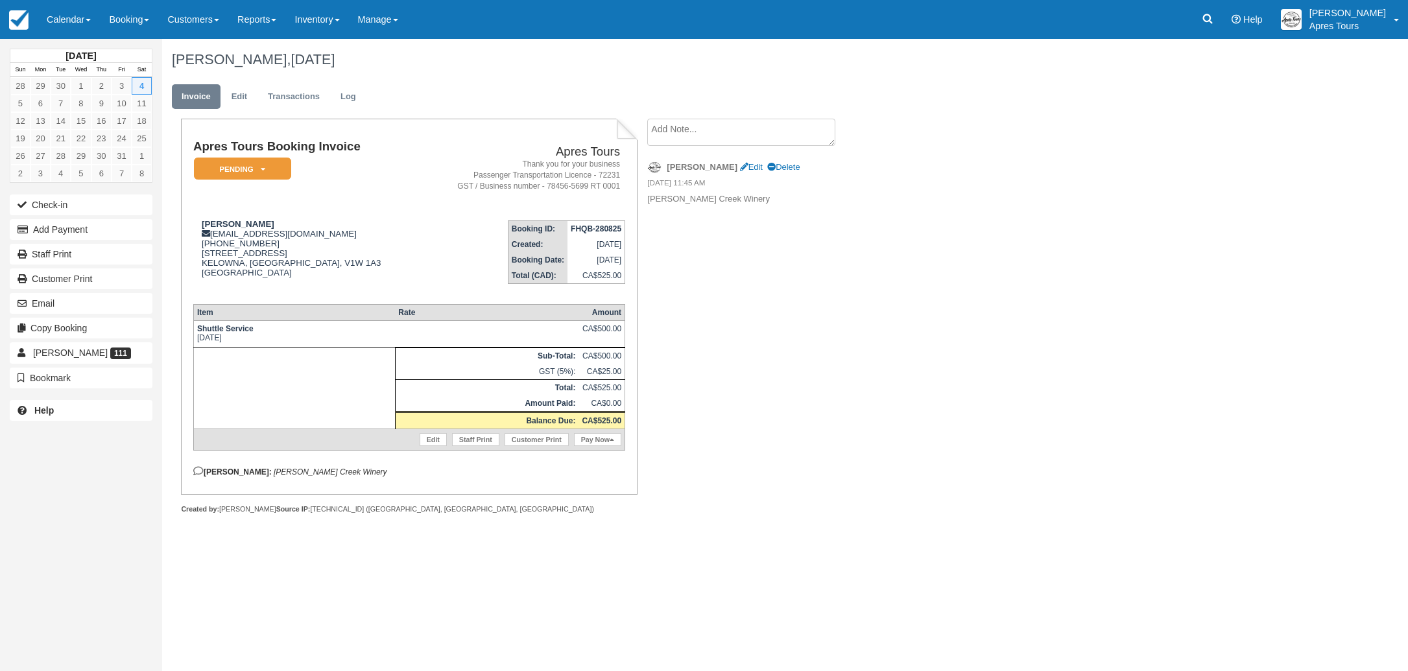
click at [801, 350] on div "Apres Tours Booking Invoice Pending   Reserved Deposit Paid Cancelled Apres Tou…" at bounding box center [519, 331] width 714 height 424
click at [12, 21] on img at bounding box center [18, 19] width 19 height 19
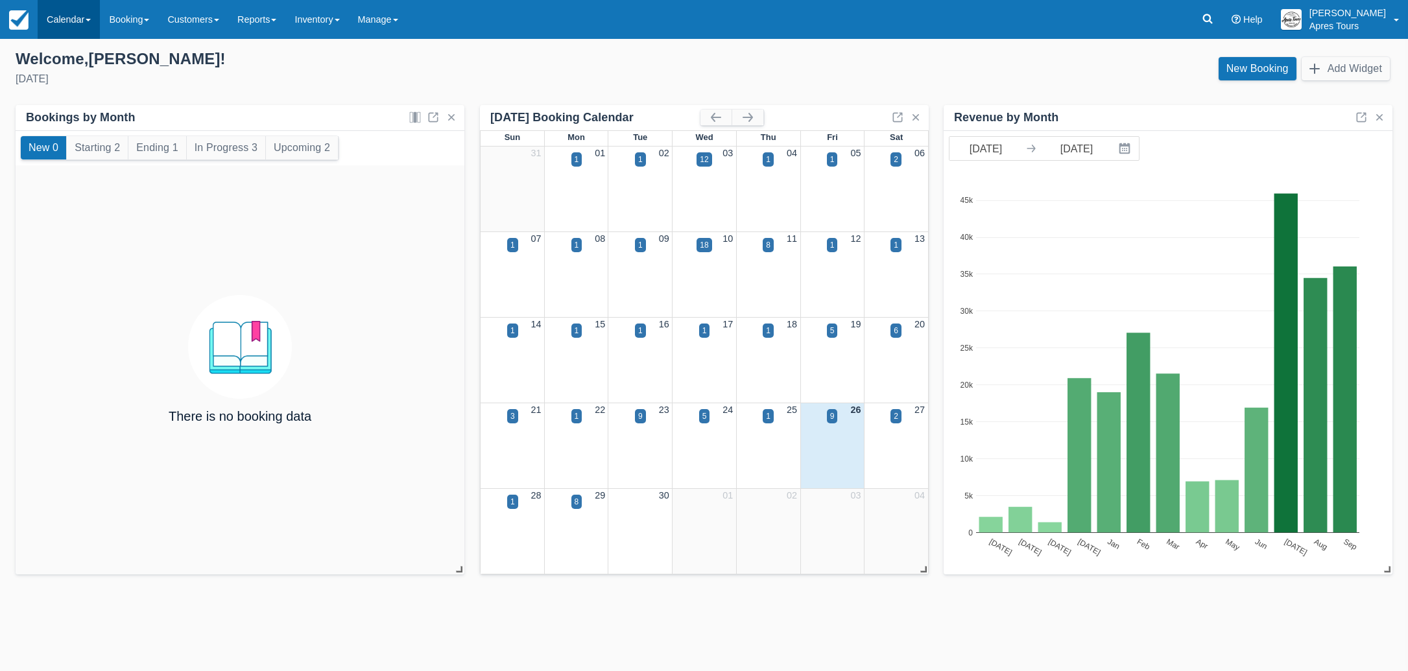
click at [61, 24] on link "Calendar" at bounding box center [69, 19] width 62 height 39
click at [80, 132] on link "Month" at bounding box center [89, 122] width 103 height 27
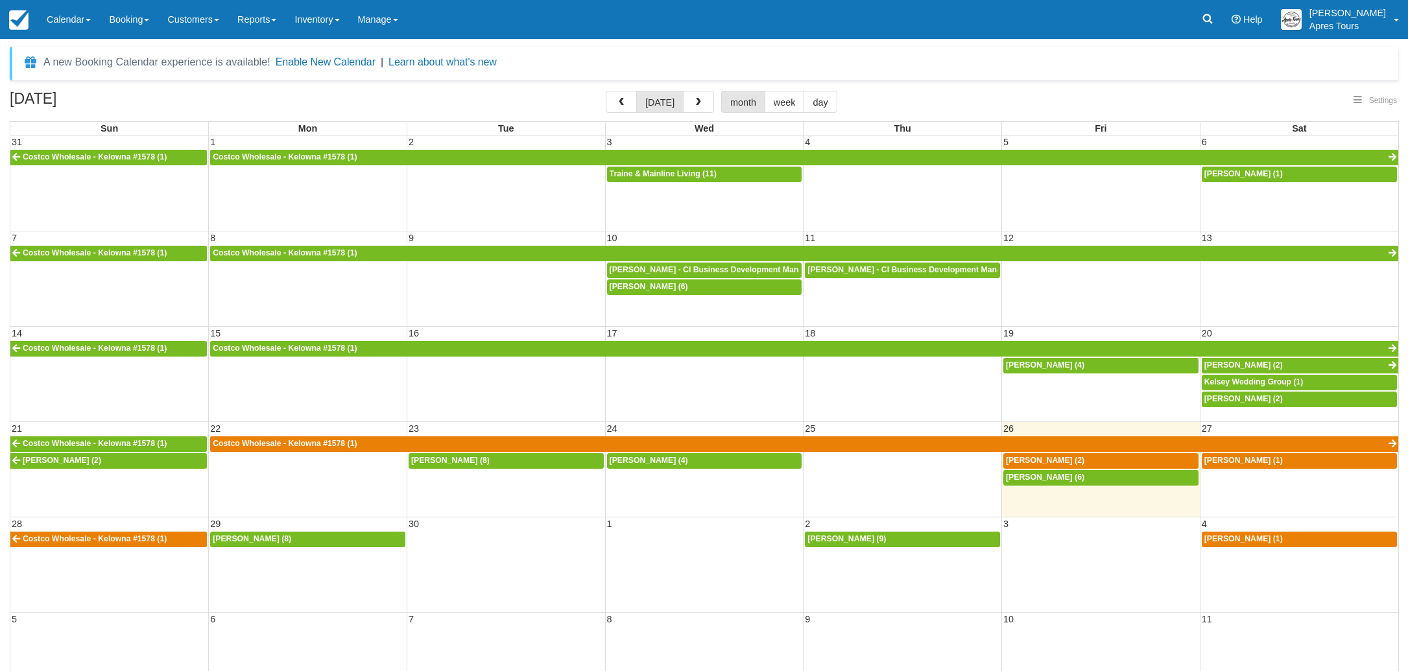
select select
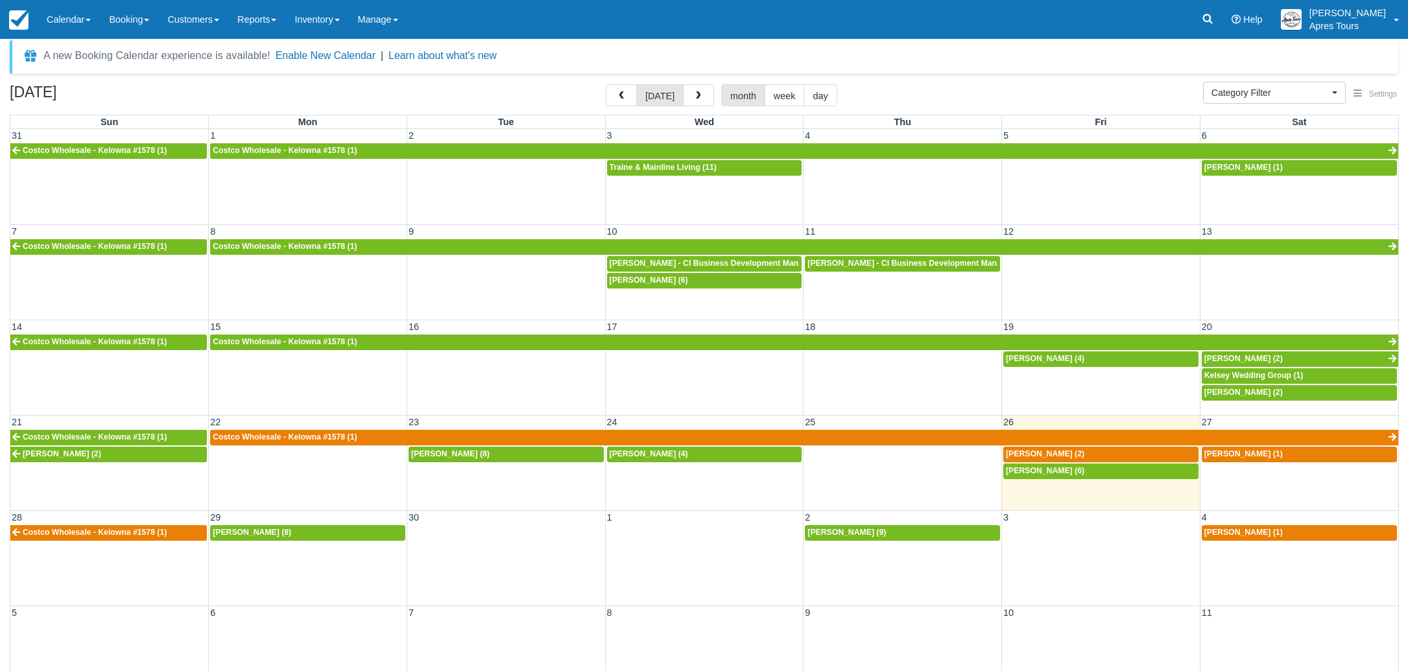
scroll to position [42, 0]
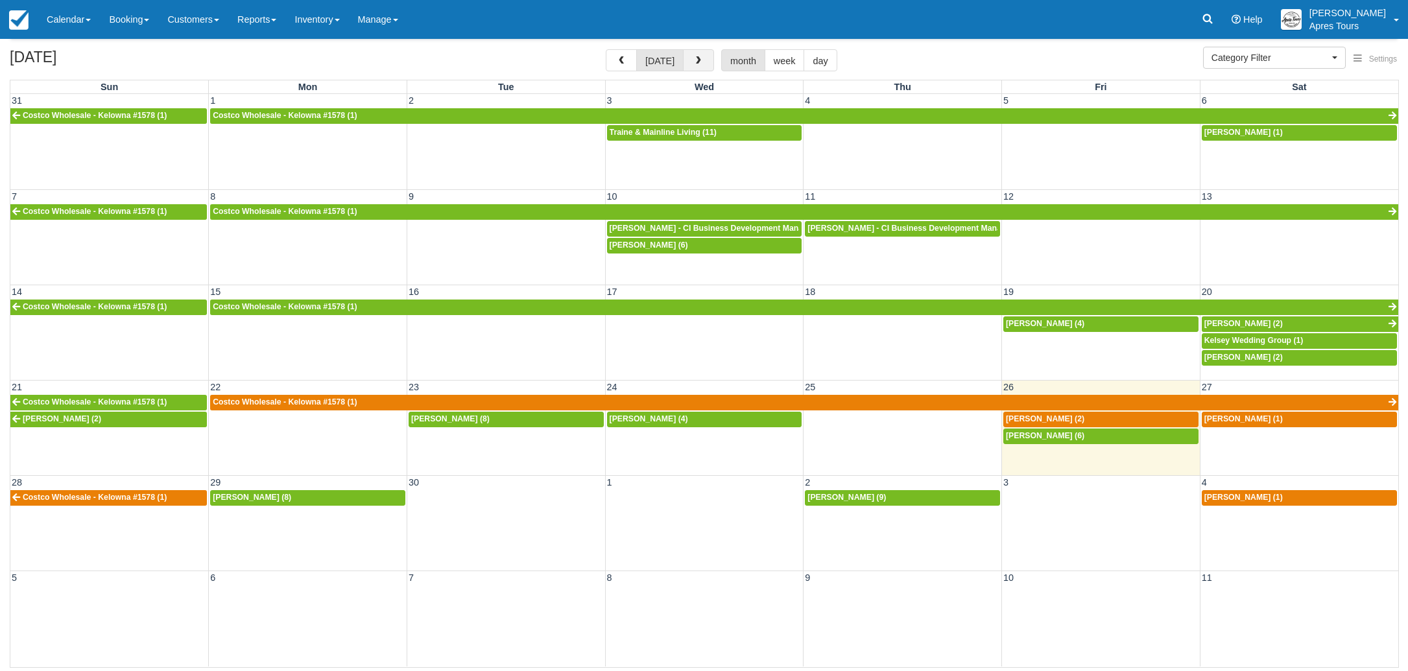
click at [698, 61] on span "button" at bounding box center [698, 60] width 9 height 9
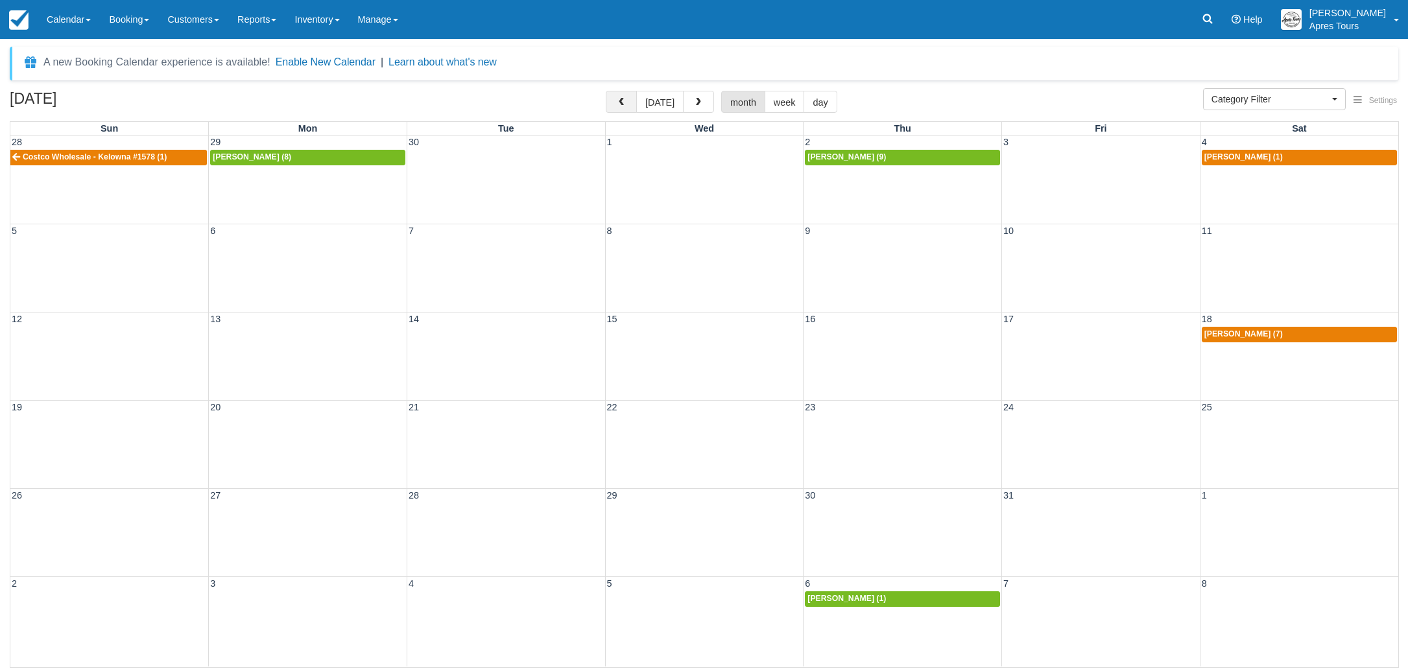
click at [622, 107] on span "button" at bounding box center [621, 102] width 9 height 9
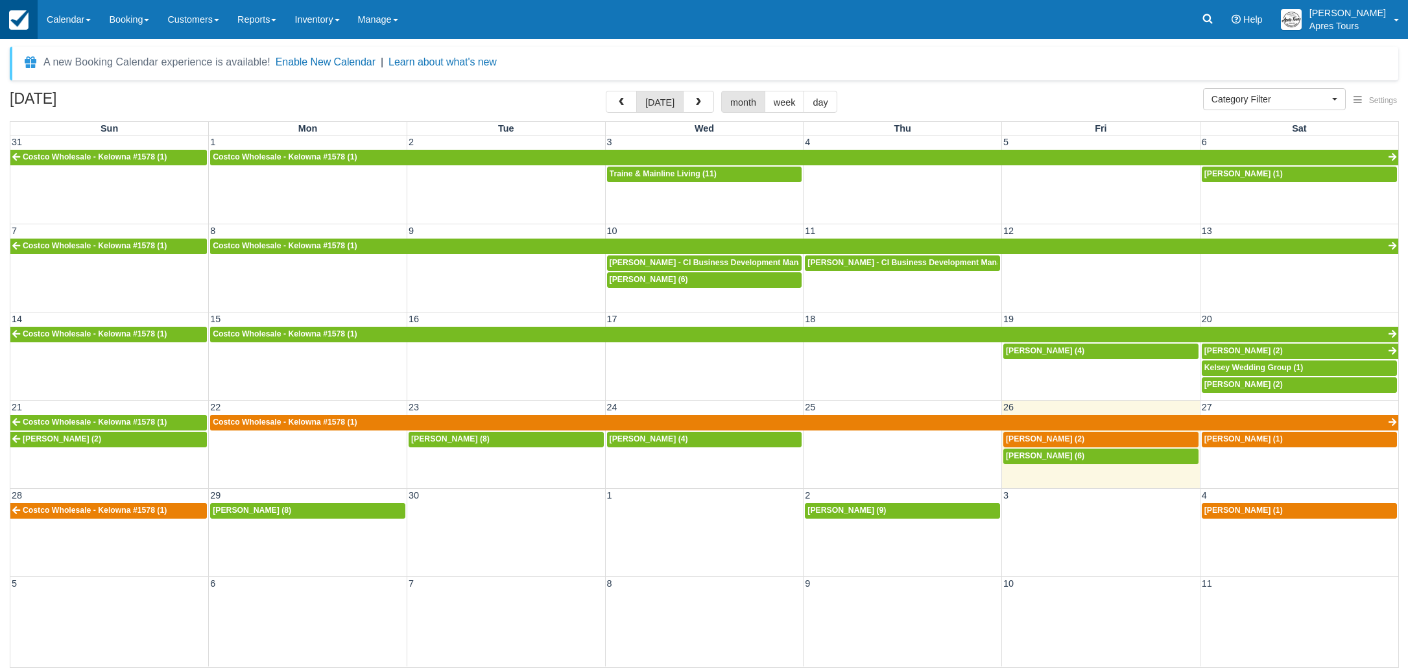
click at [25, 22] on img at bounding box center [18, 19] width 19 height 19
